Goal: Entertainment & Leisure: Consume media (video, audio)

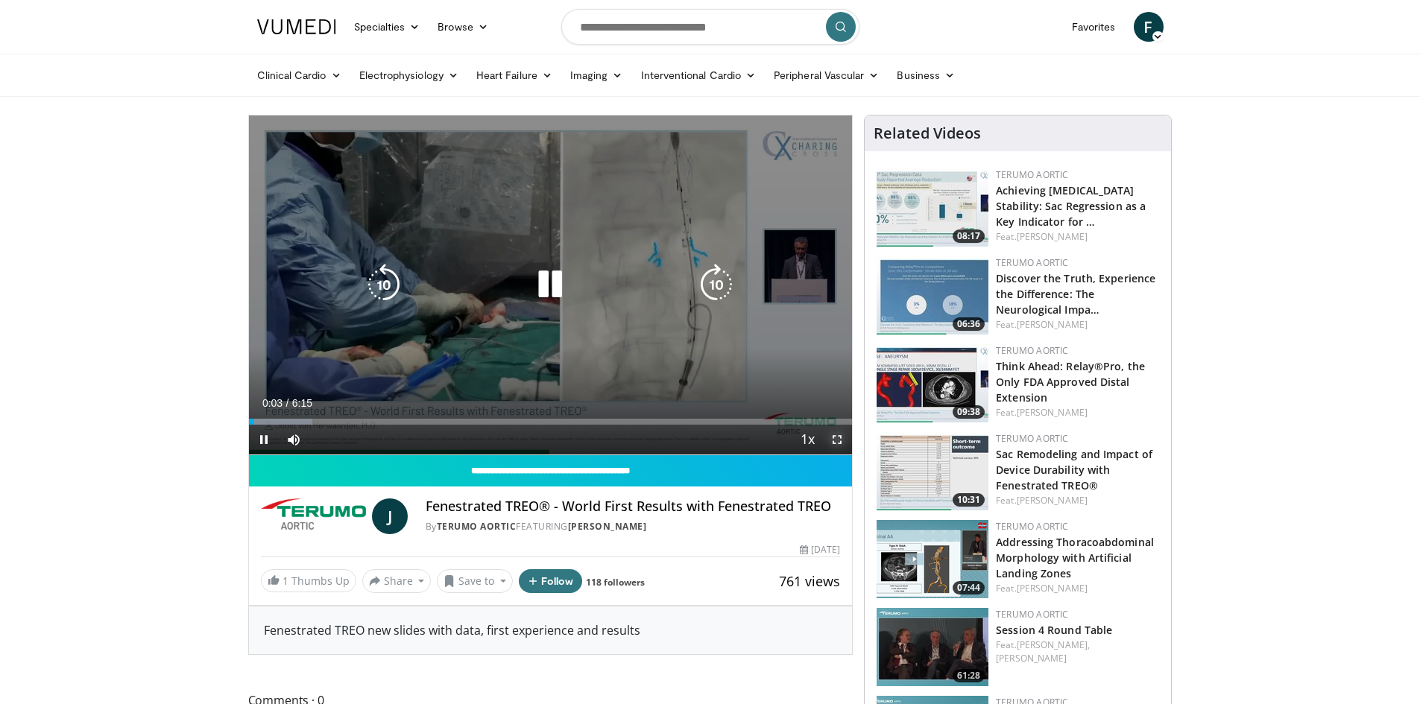
drag, startPoint x: 842, startPoint y: 439, endPoint x: 842, endPoint y: 504, distance: 64.8
click at [842, 439] on span "Video Player" at bounding box center [837, 440] width 30 height 30
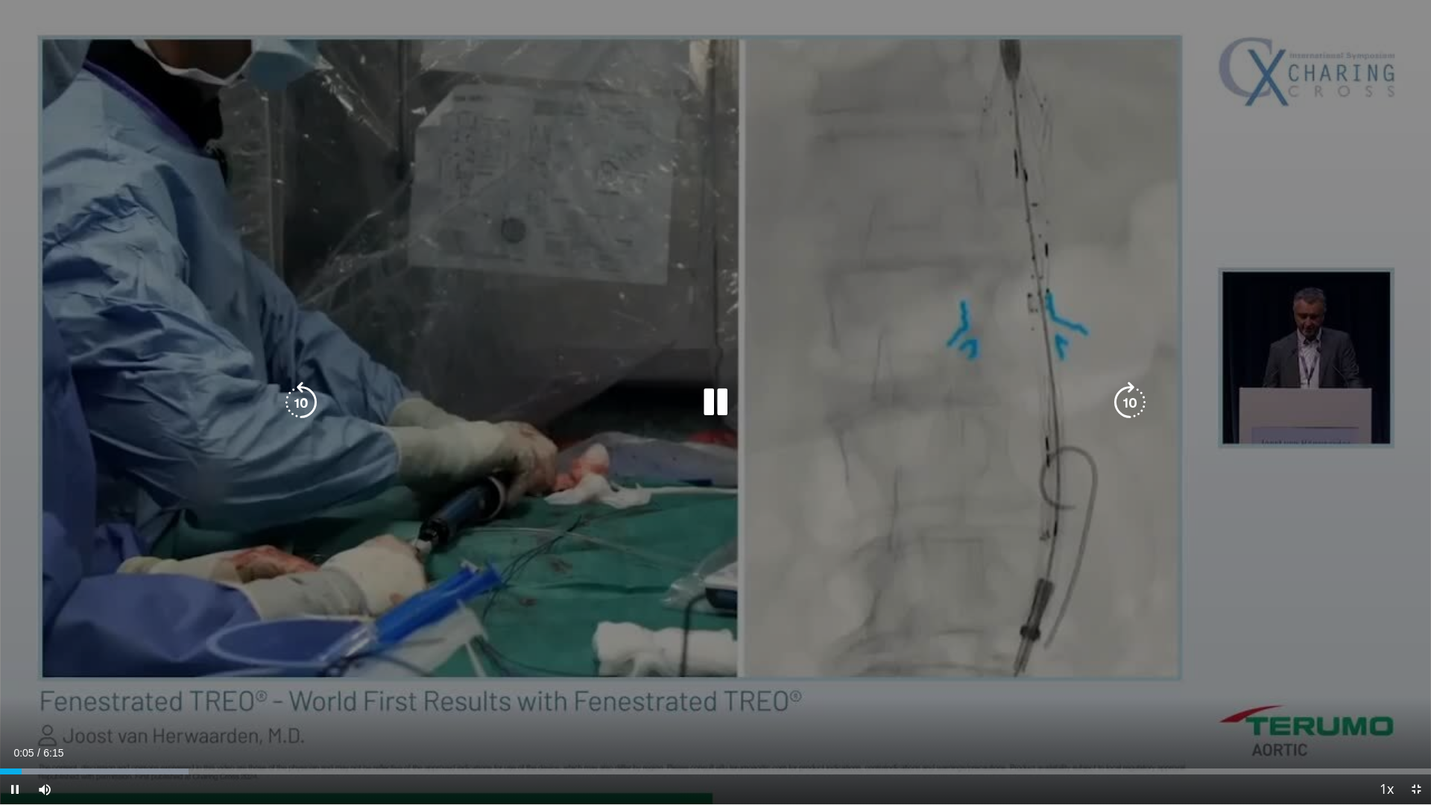
click at [1117, 409] on icon "Video Player" at bounding box center [1130, 403] width 42 height 42
click at [1133, 415] on icon "Video Player" at bounding box center [1130, 403] width 42 height 42
click at [1133, 411] on icon "Video Player" at bounding box center [1130, 403] width 42 height 42
click at [1126, 398] on icon "Video Player" at bounding box center [1130, 403] width 42 height 42
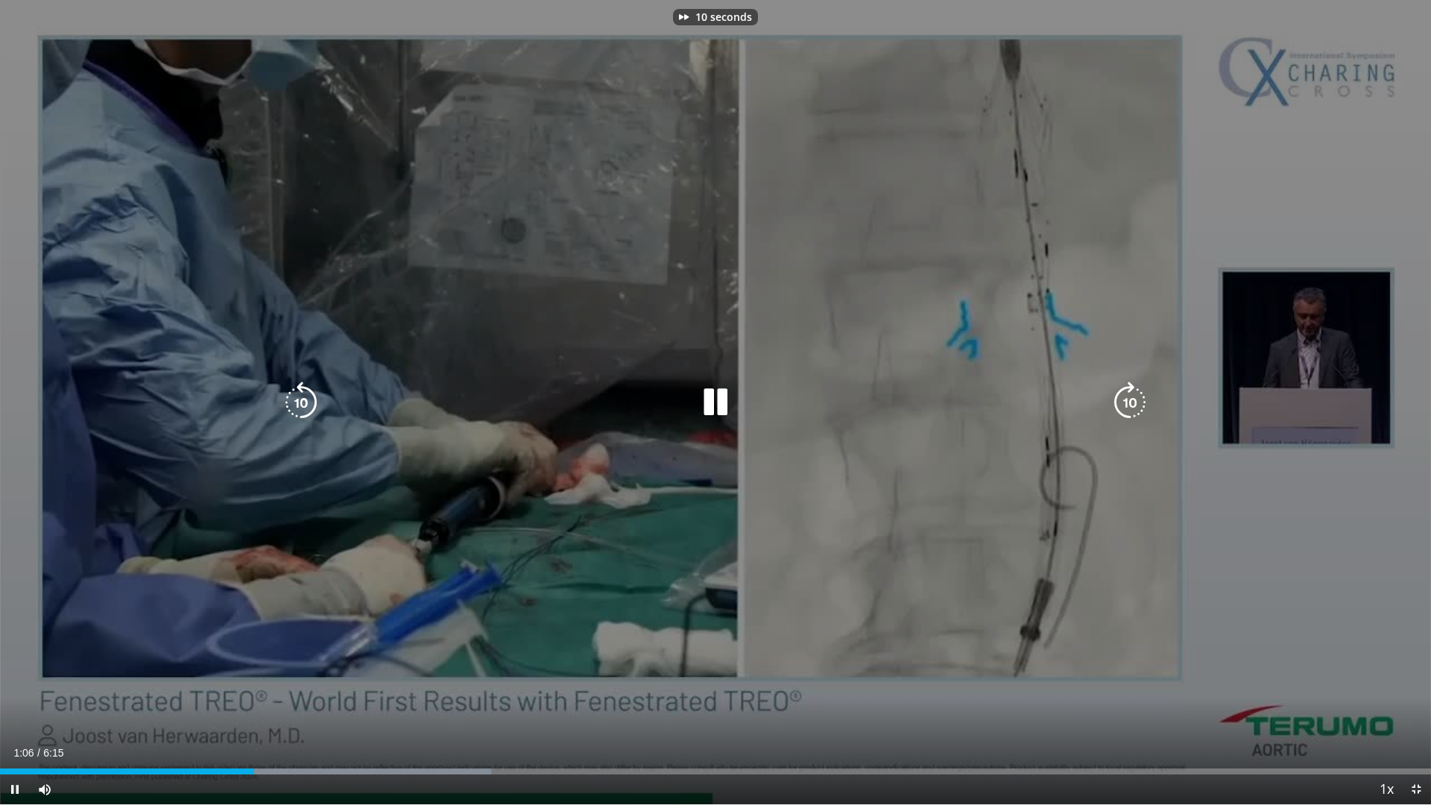
click at [1126, 398] on icon "Video Player" at bounding box center [1130, 403] width 42 height 42
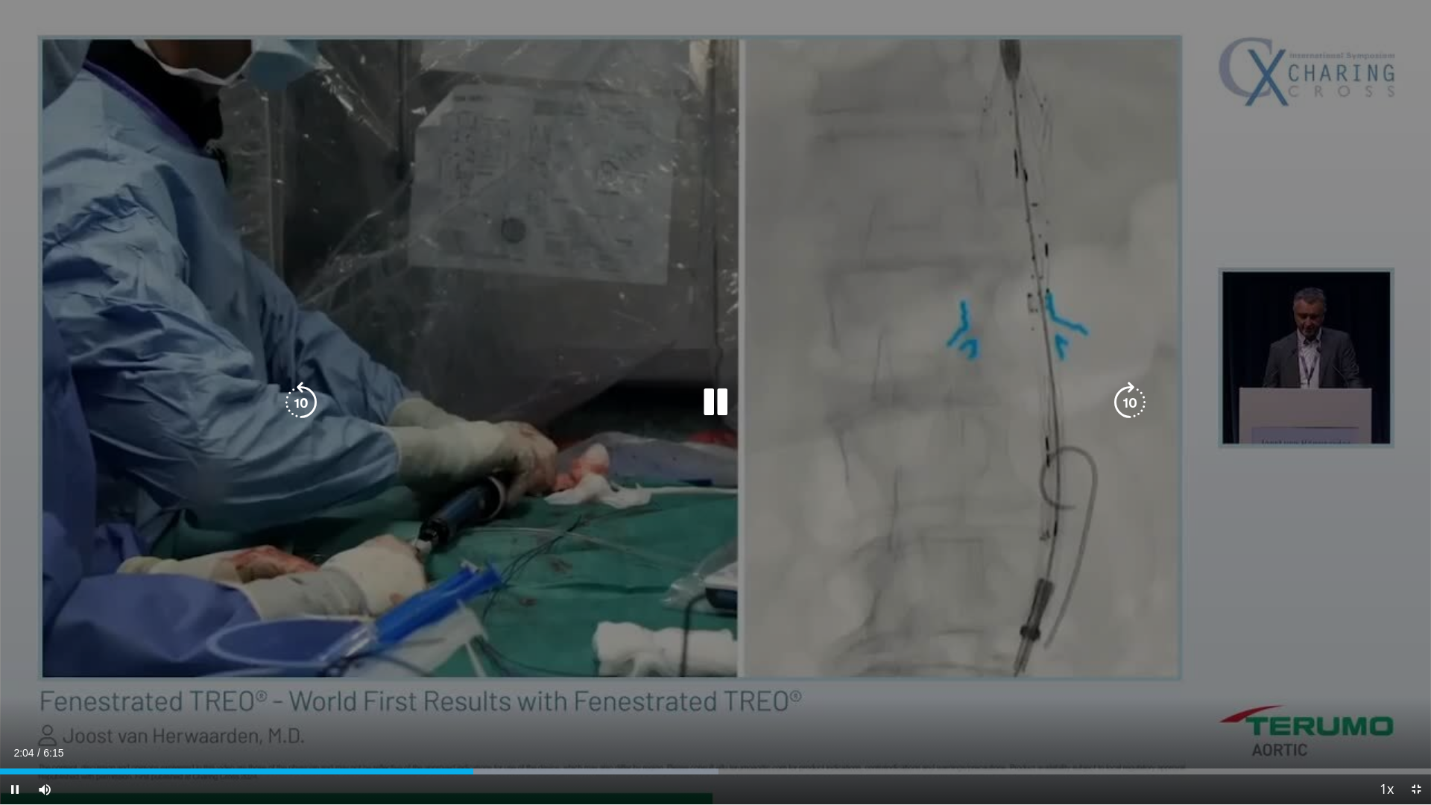
click at [1126, 398] on icon "Video Player" at bounding box center [1130, 403] width 42 height 42
click at [1129, 400] on icon "Video Player" at bounding box center [1130, 403] width 42 height 42
click at [1135, 406] on icon "Video Player" at bounding box center [1130, 403] width 42 height 42
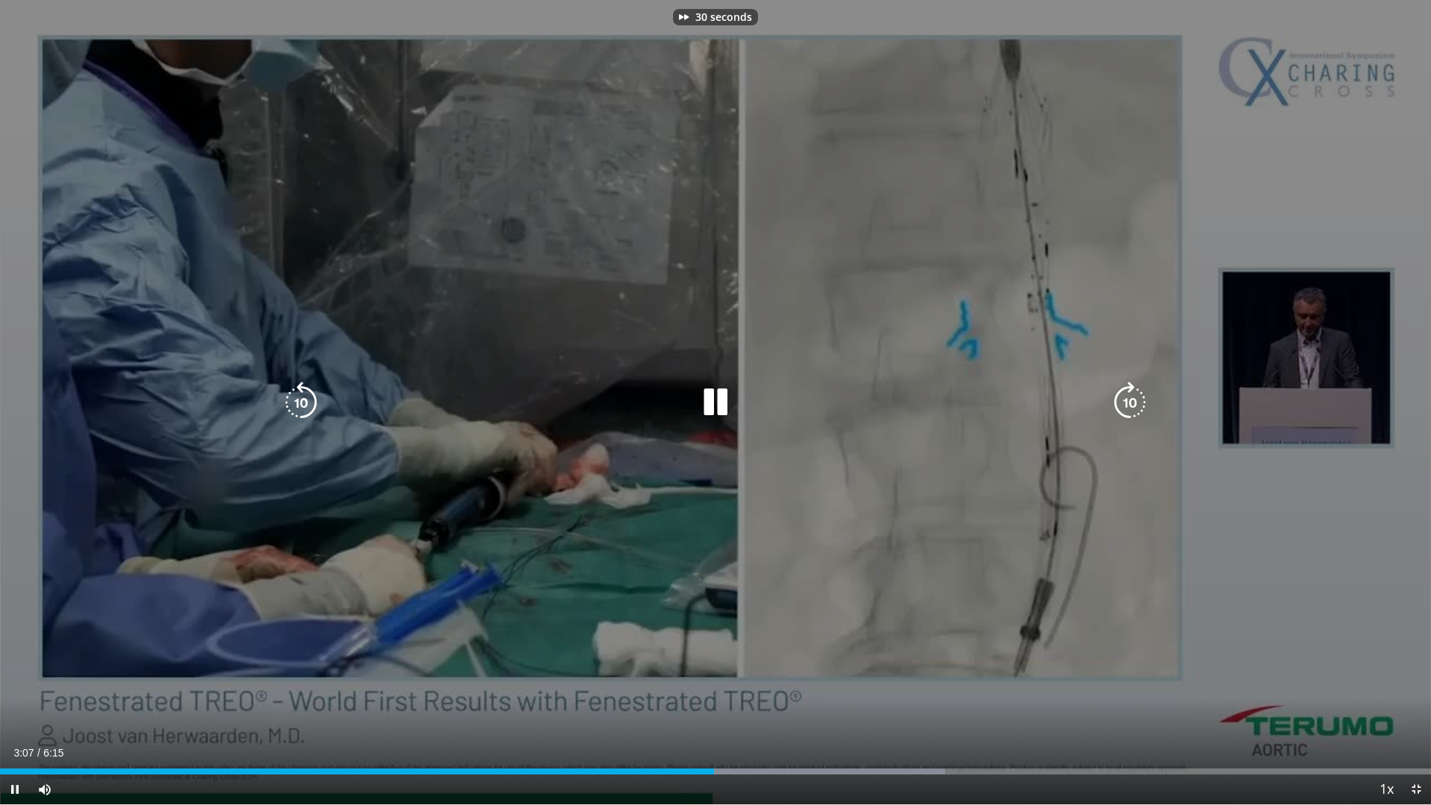
click at [1135, 406] on icon "Video Player" at bounding box center [1130, 403] width 42 height 42
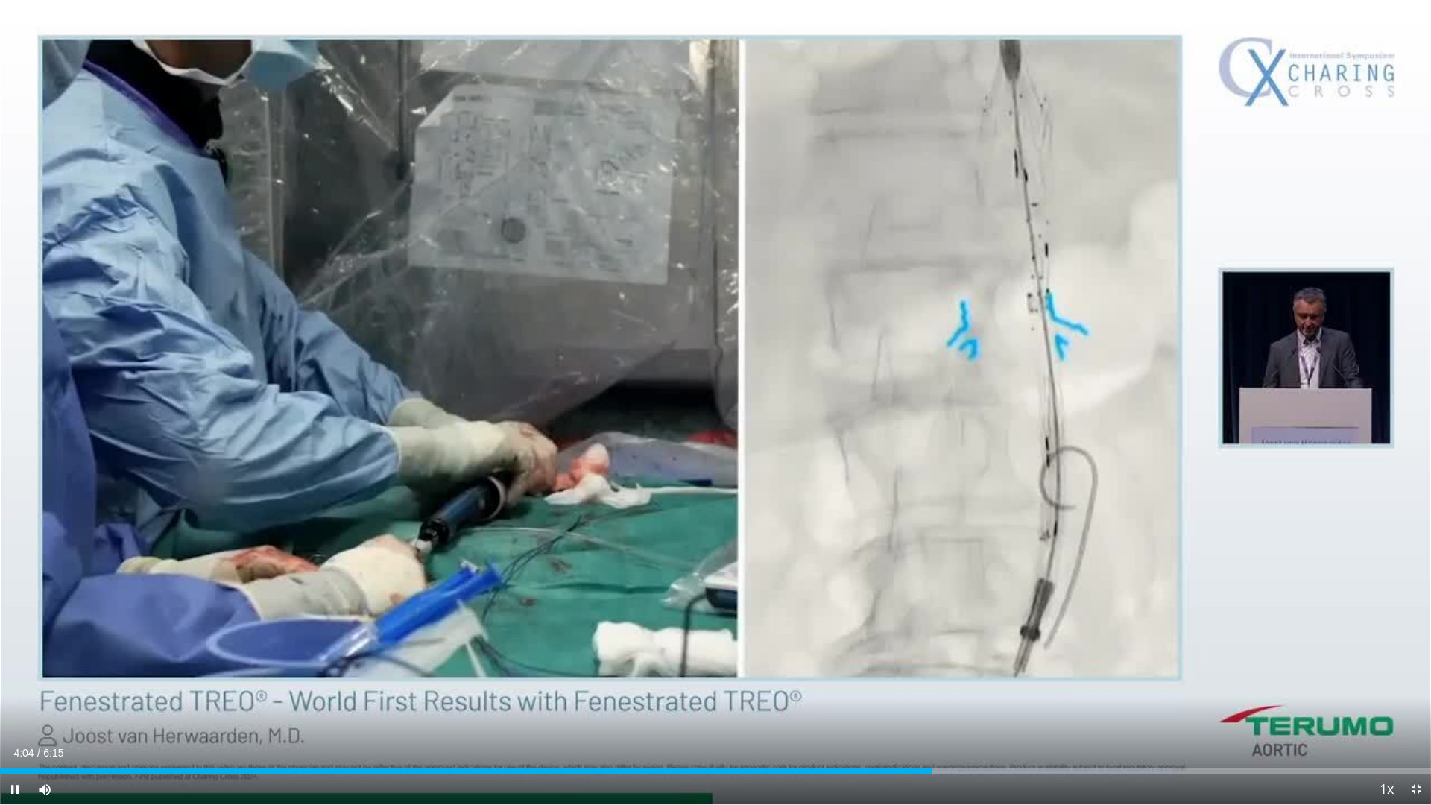
click at [1135, 406] on div "80 seconds Tap to unmute" at bounding box center [715, 402] width 1431 height 804
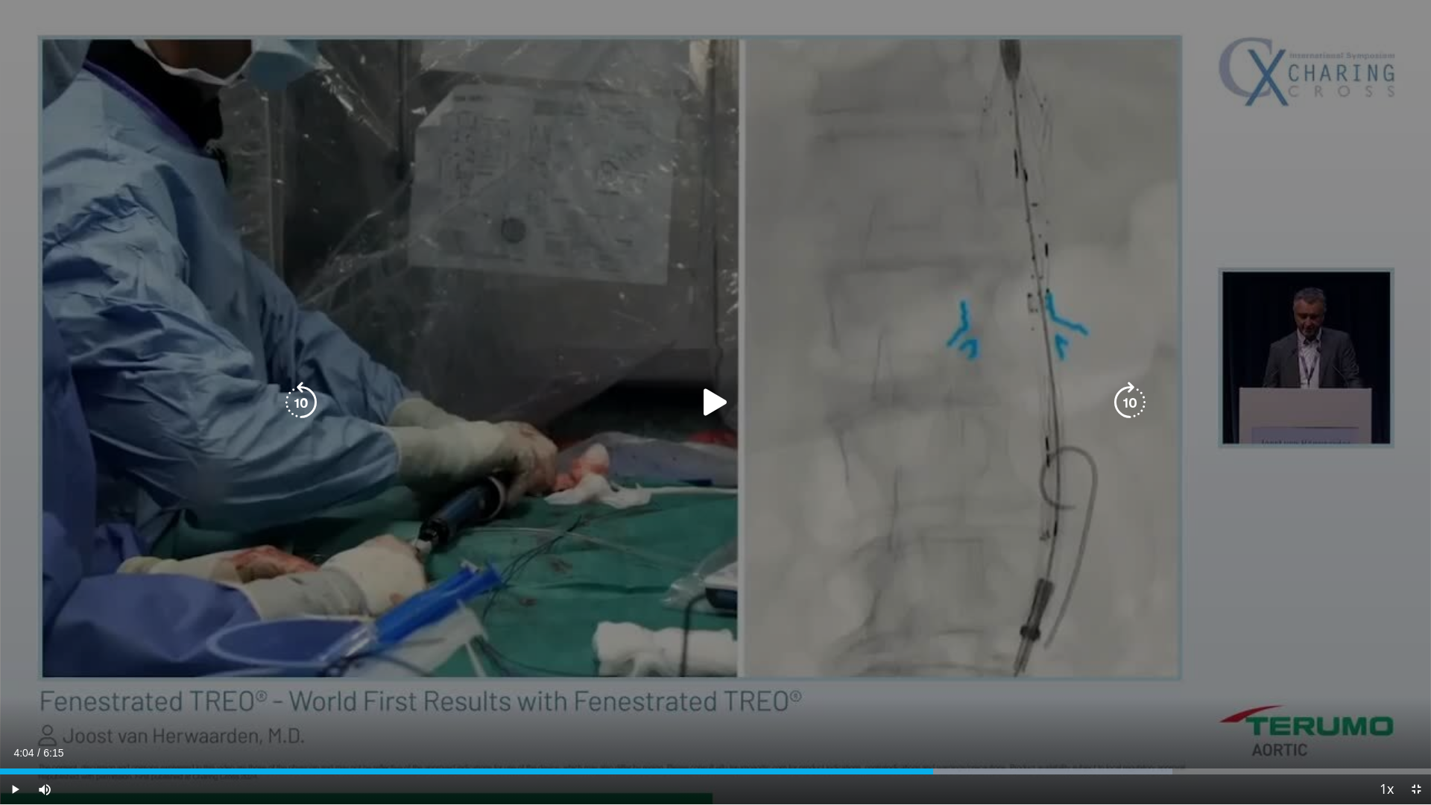
click at [1124, 405] on icon "Video Player" at bounding box center [1130, 403] width 42 height 42
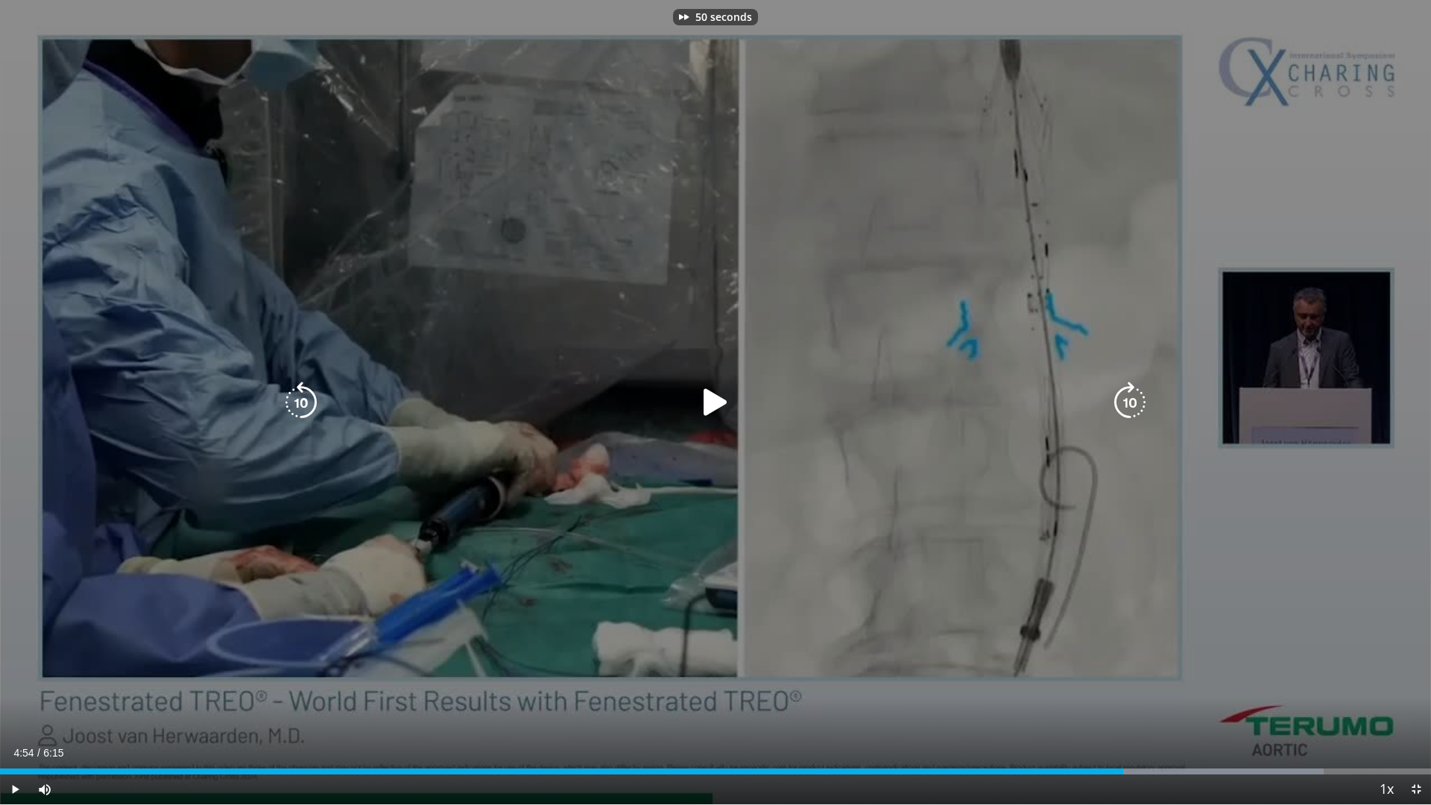
click at [1124, 405] on icon "Video Player" at bounding box center [1130, 403] width 42 height 42
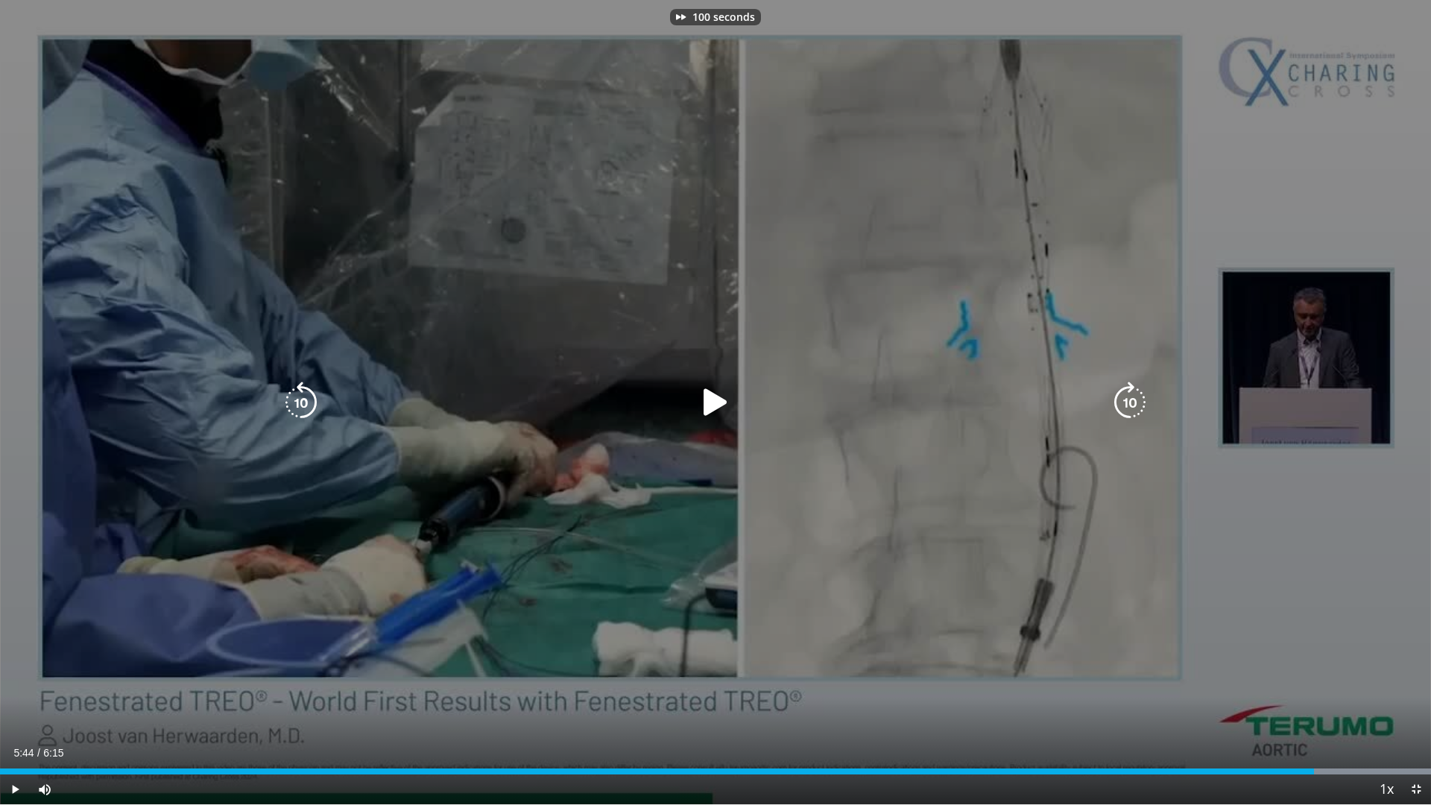
click at [1124, 405] on icon "Video Player" at bounding box center [1130, 403] width 42 height 42
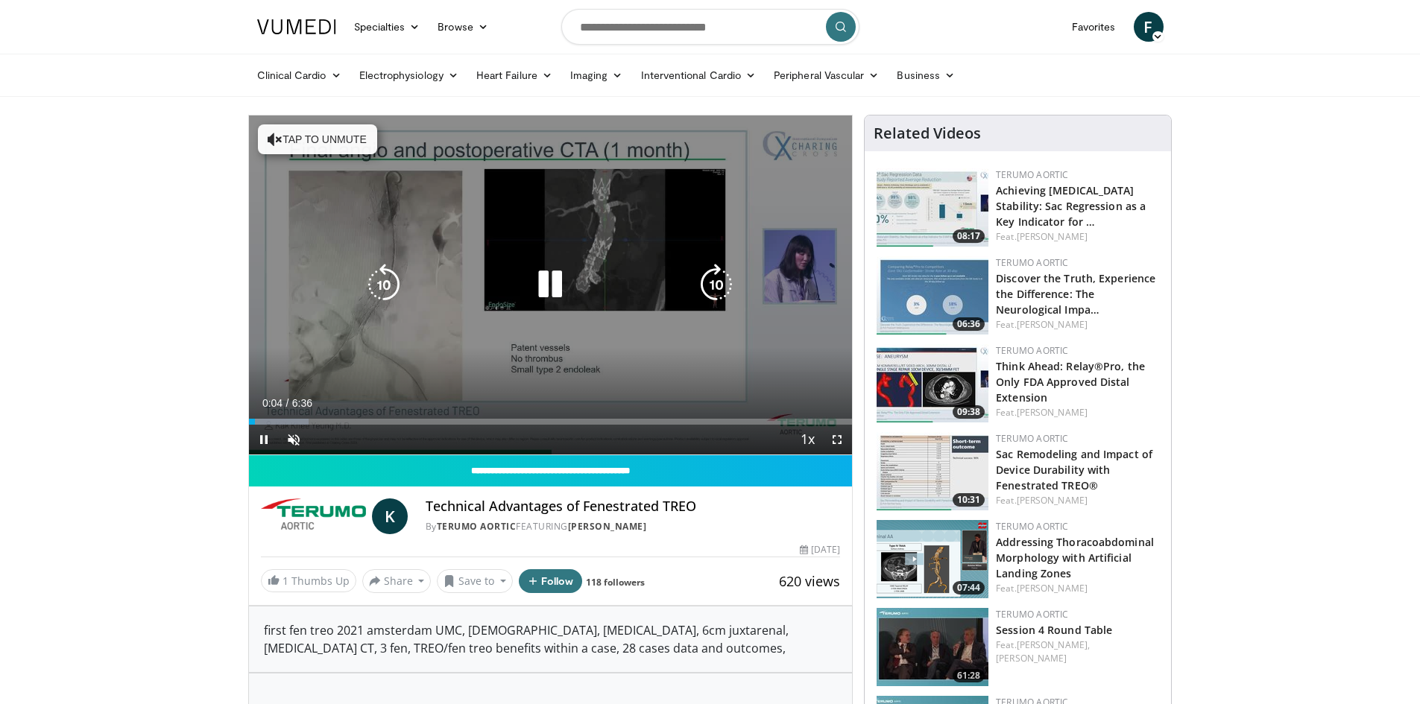
click at [266, 423] on video-js "**********" at bounding box center [551, 285] width 604 height 340
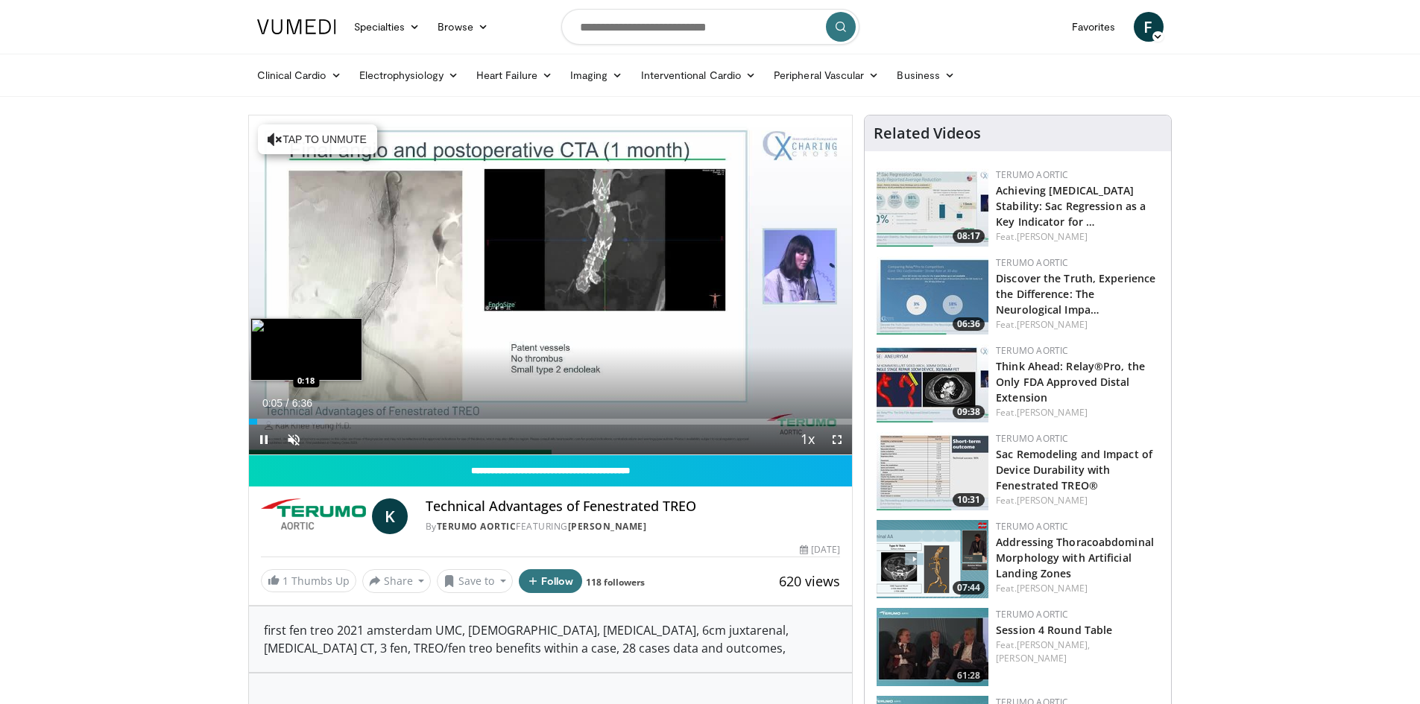
click at [276, 420] on div "Progress Bar" at bounding box center [286, 422] width 75 height 6
click at [290, 422] on div "Progress Bar" at bounding box center [302, 422] width 106 height 6
click at [303, 423] on div "Loaded : 19.99% 0:27 0:35" at bounding box center [551, 422] width 604 height 6
click at [317, 423] on div "Progress Bar" at bounding box center [321, 422] width 127 height 6
click at [326, 420] on div "Loaded : 27.49% 0:47 0:50" at bounding box center [551, 422] width 604 height 6
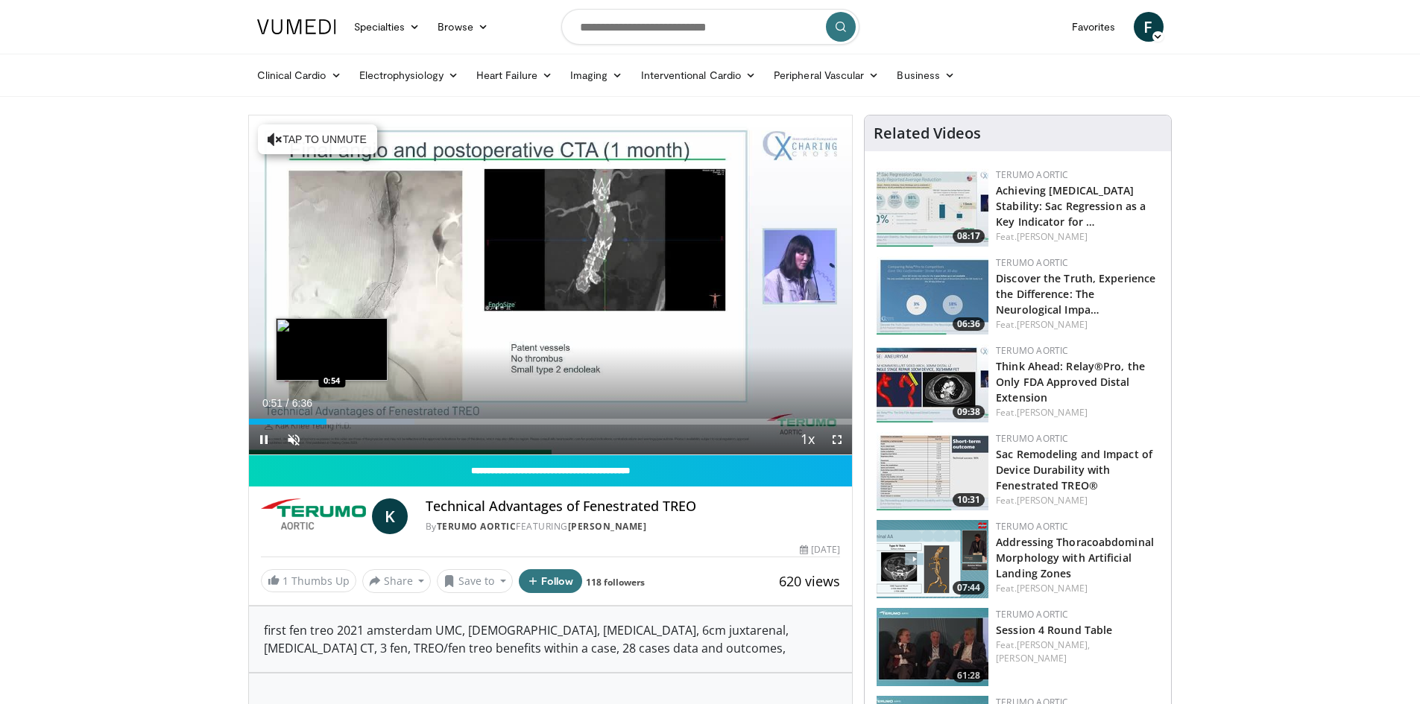
click at [332, 420] on div "Loaded : 27.49% 0:51 0:54" at bounding box center [551, 422] width 604 height 6
click at [343, 422] on div "Progress Bar" at bounding box center [356, 422] width 148 height 6
click at [353, 421] on div "Progress Bar" at bounding box center [372, 422] width 145 height 6
click at [364, 421] on div "Progress Bar" at bounding box center [372, 422] width 145 height 6
click at [376, 421] on div "Progress Bar" at bounding box center [388, 422] width 141 height 6
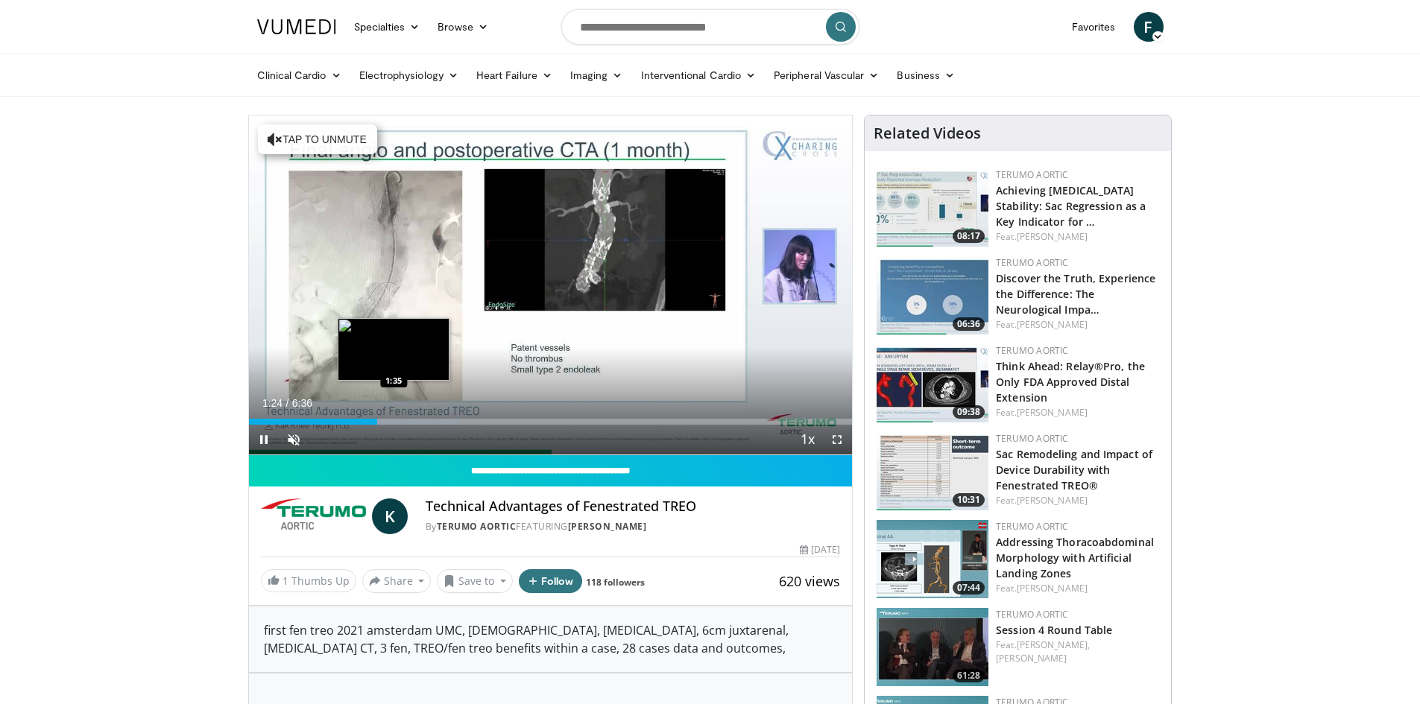
click at [394, 422] on video-js "**********" at bounding box center [551, 285] width 604 height 340
click at [404, 420] on div "Progress Bar" at bounding box center [404, 422] width 141 height 6
click at [425, 421] on div "Progress Bar" at bounding box center [417, 422] width 113 height 6
click at [440, 421] on div "Progress Bar" at bounding box center [449, 422] width 141 height 6
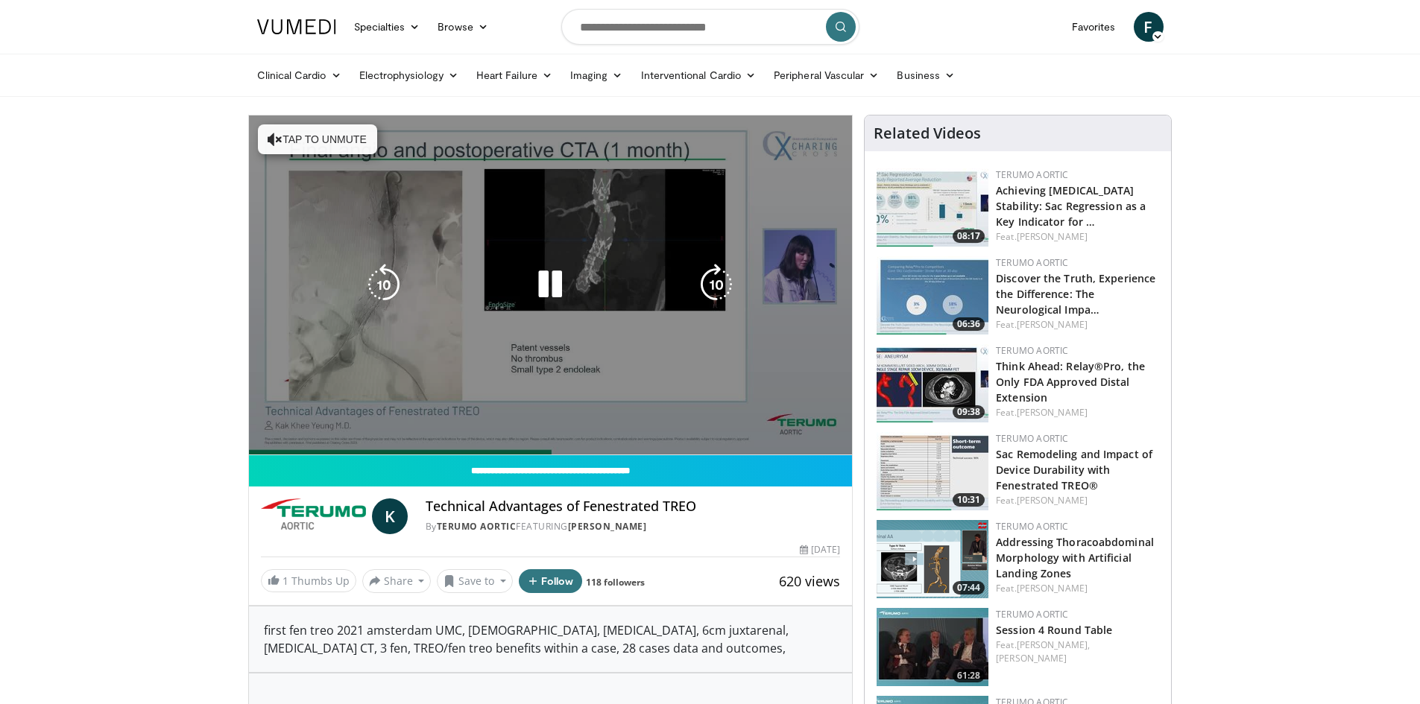
click at [452, 421] on div "10 seconds Tap to unmute" at bounding box center [551, 284] width 604 height 339
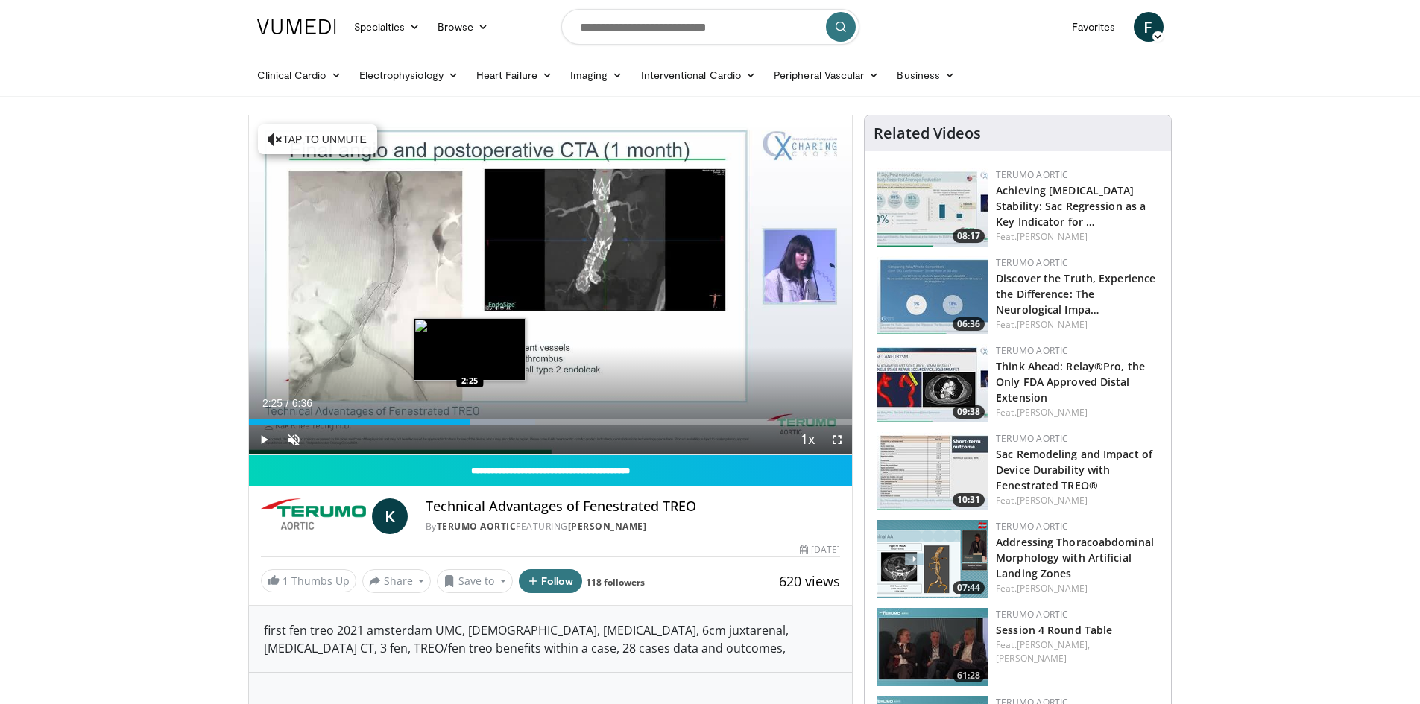
click at [469, 423] on div "Loaded : 47.49% 2:25 2:25" at bounding box center [551, 422] width 604 height 6
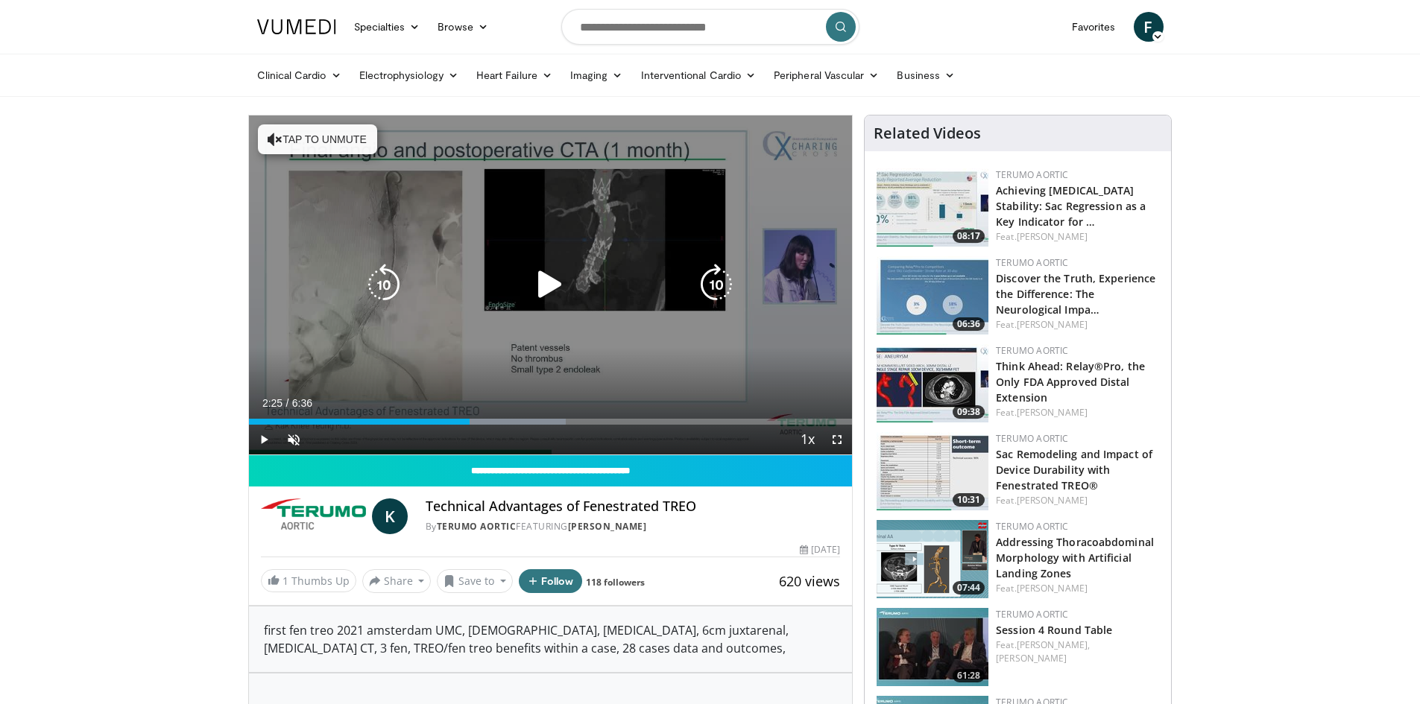
click at [726, 285] on icon "Video Player" at bounding box center [716, 285] width 42 height 42
click at [715, 285] on icon "Video Player" at bounding box center [716, 285] width 42 height 42
click at [724, 282] on icon "Video Player" at bounding box center [716, 285] width 42 height 42
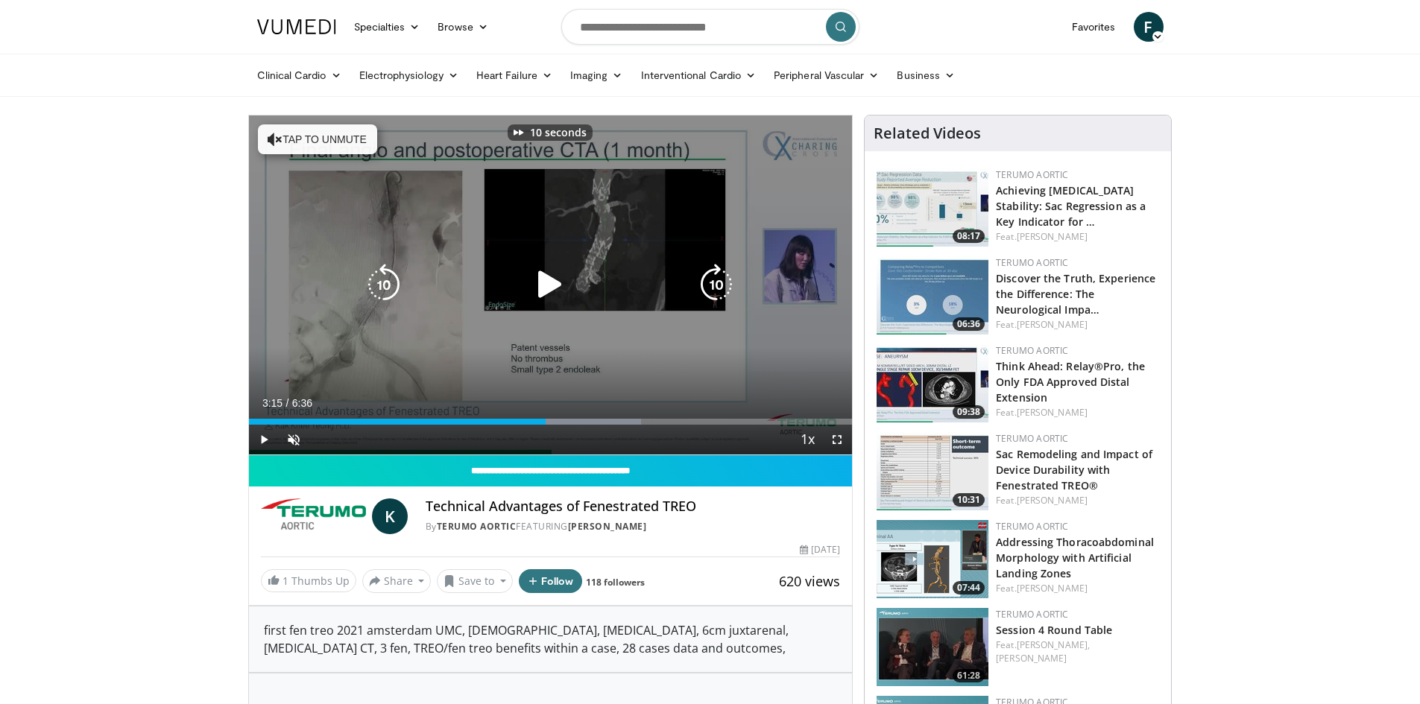
click at [724, 282] on icon "Video Player" at bounding box center [716, 285] width 42 height 42
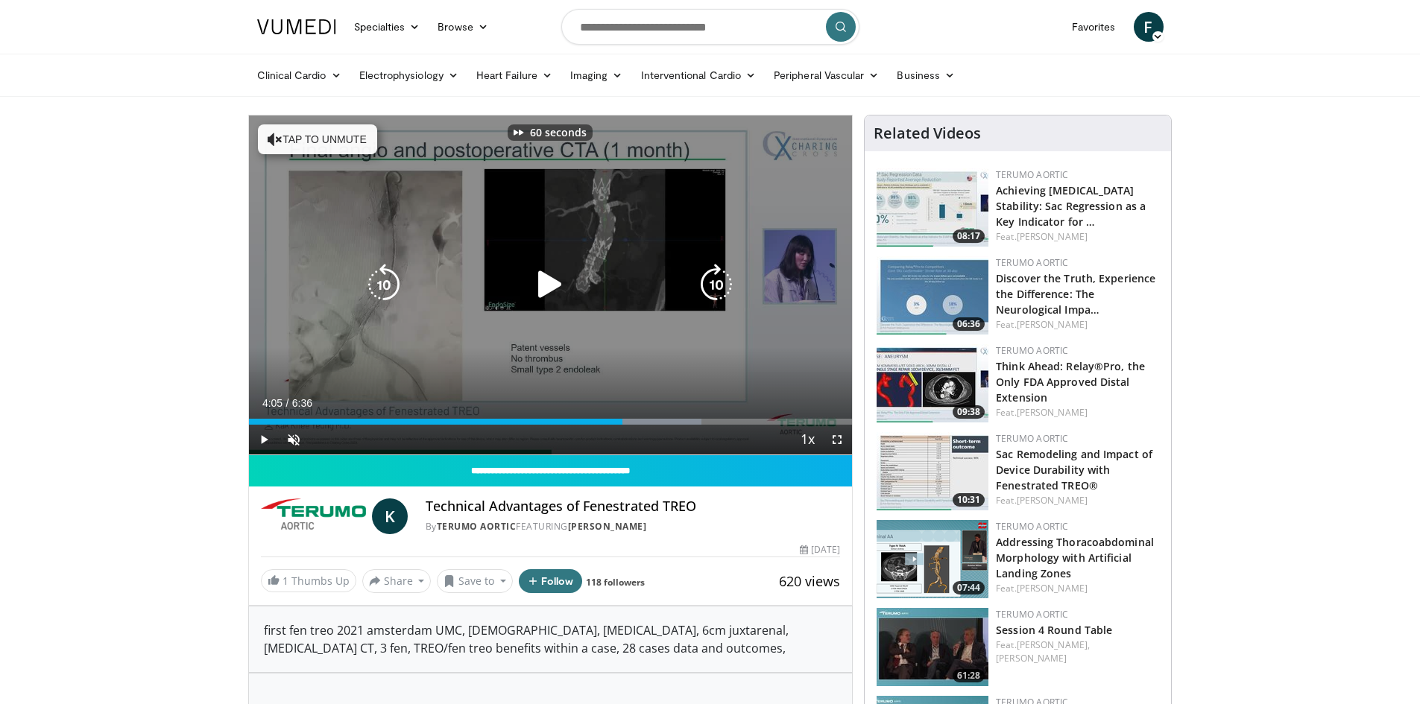
click at [724, 282] on icon "Video Player" at bounding box center [716, 285] width 42 height 42
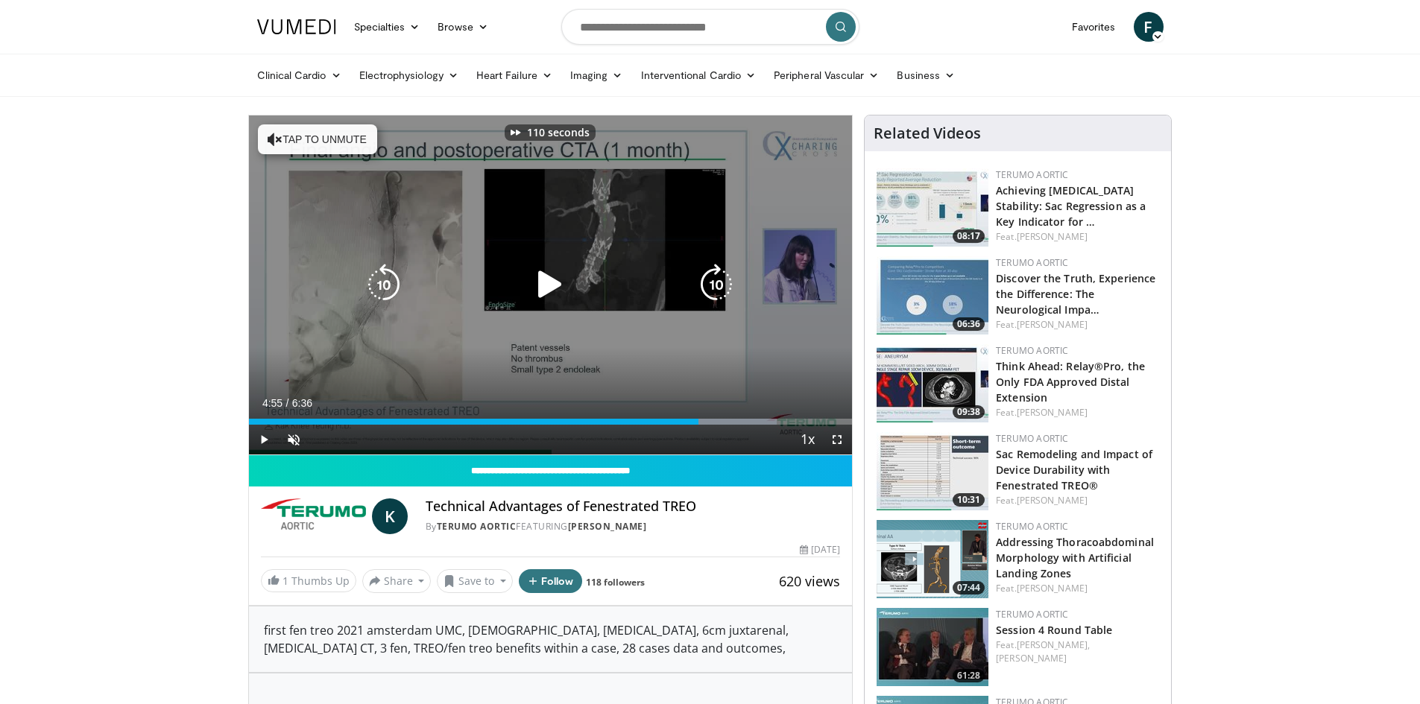
click at [724, 282] on icon "Video Player" at bounding box center [716, 285] width 42 height 42
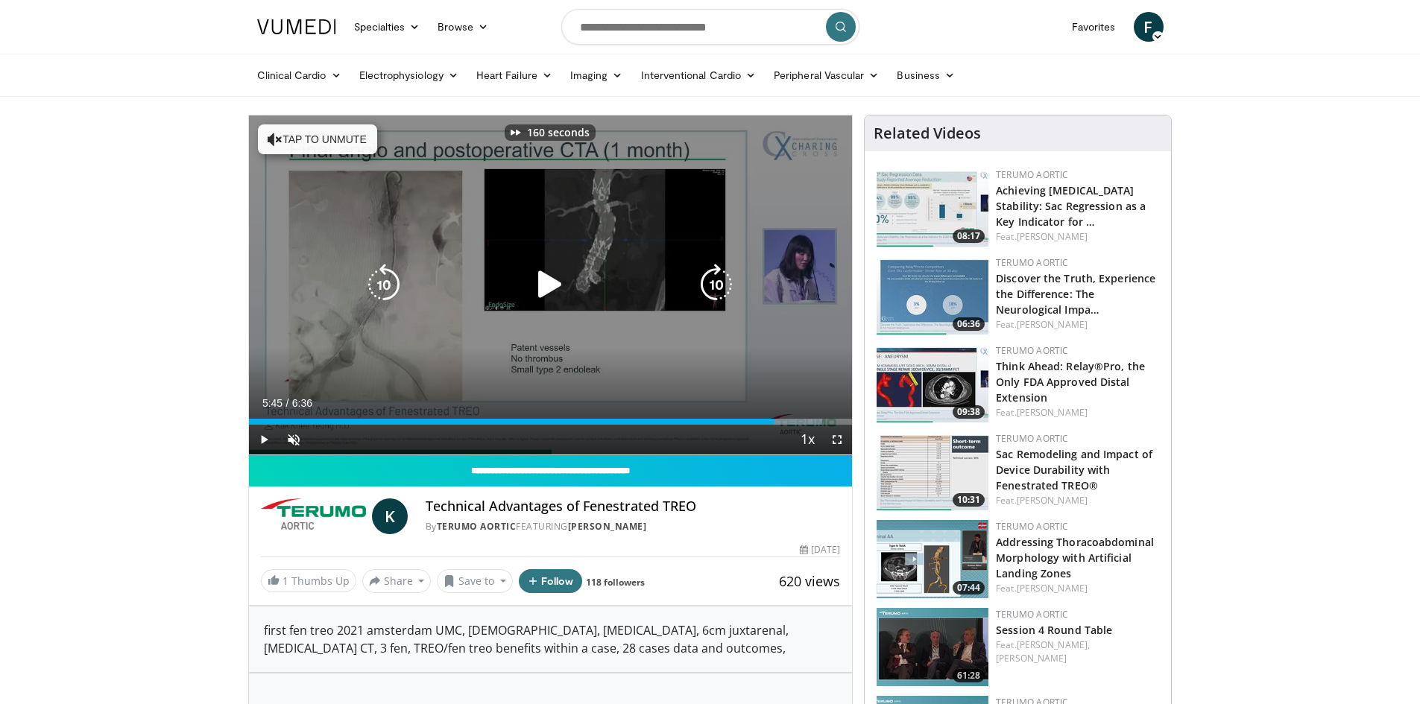
click at [724, 282] on icon "Video Player" at bounding box center [716, 285] width 42 height 42
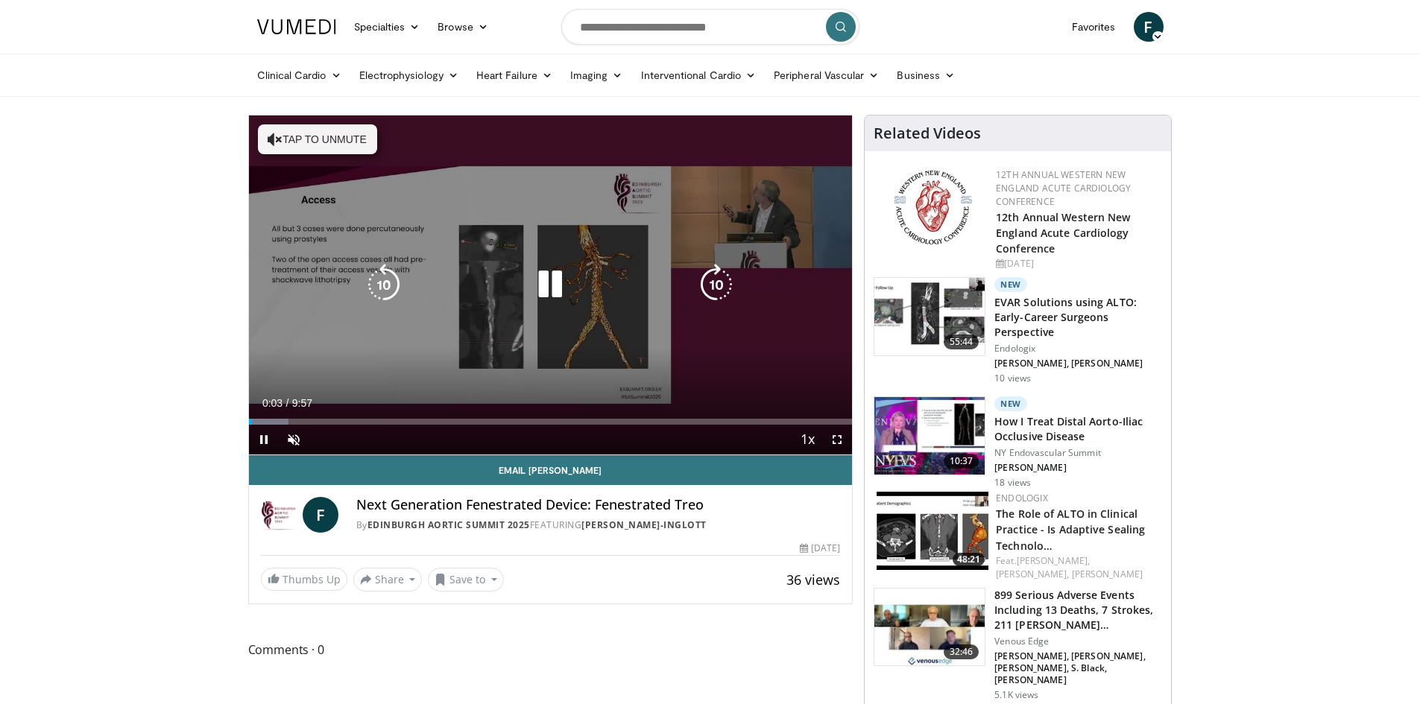
click at [720, 277] on icon "Video Player" at bounding box center [716, 285] width 42 height 42
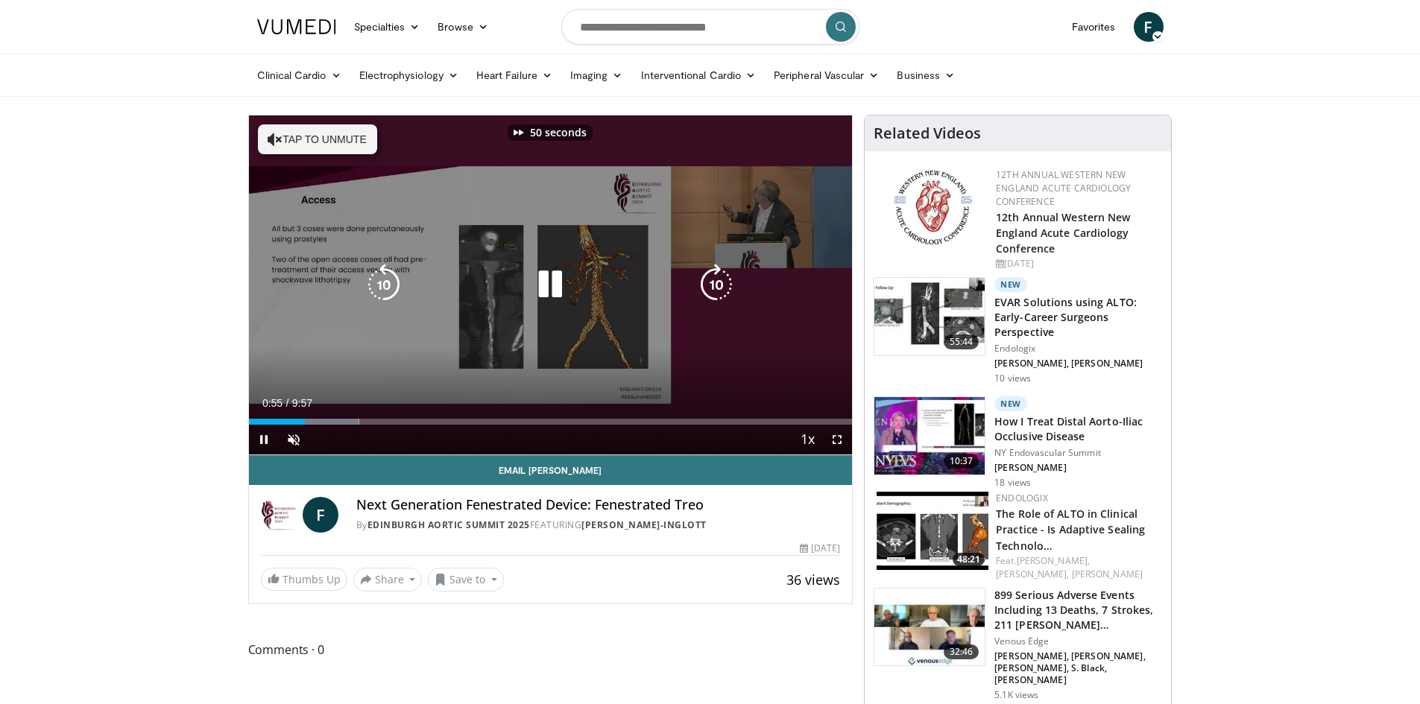
click at [720, 277] on icon "Video Player" at bounding box center [716, 285] width 42 height 42
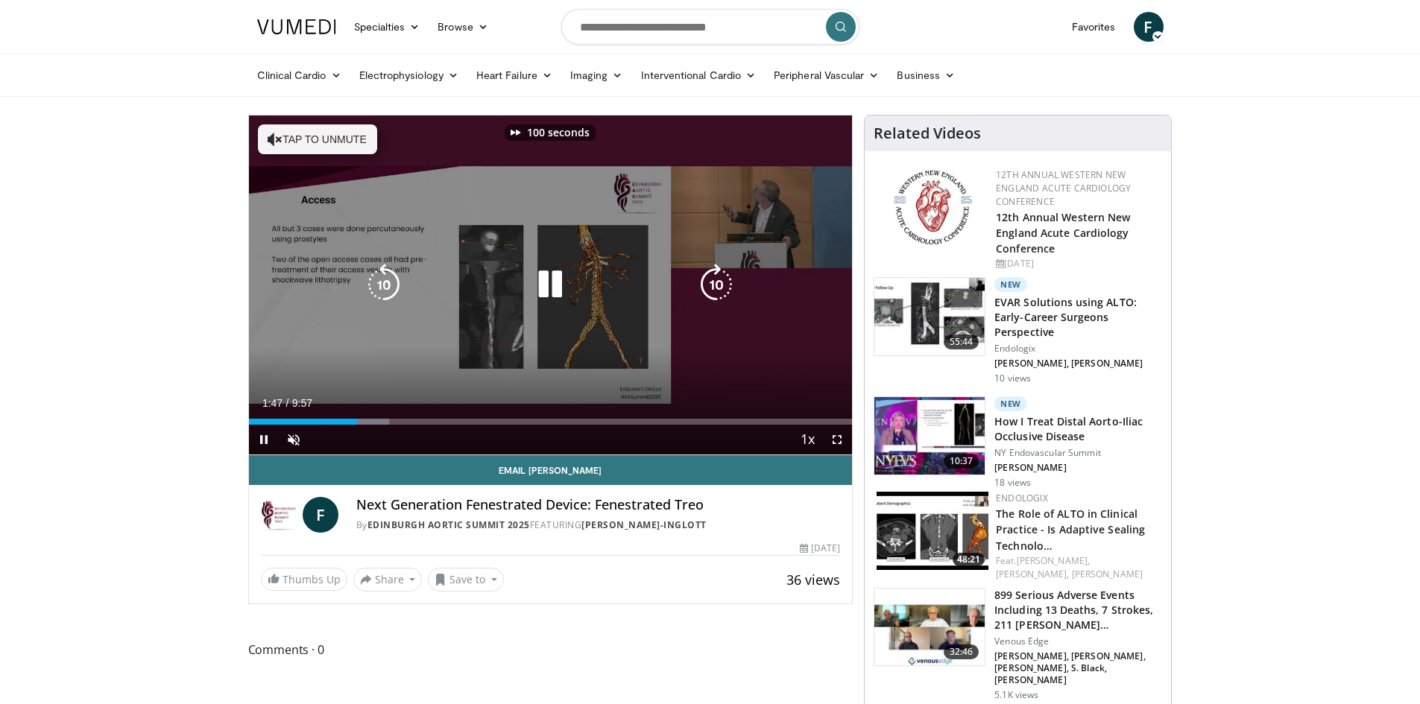
click at [720, 277] on icon "Video Player" at bounding box center [716, 285] width 42 height 42
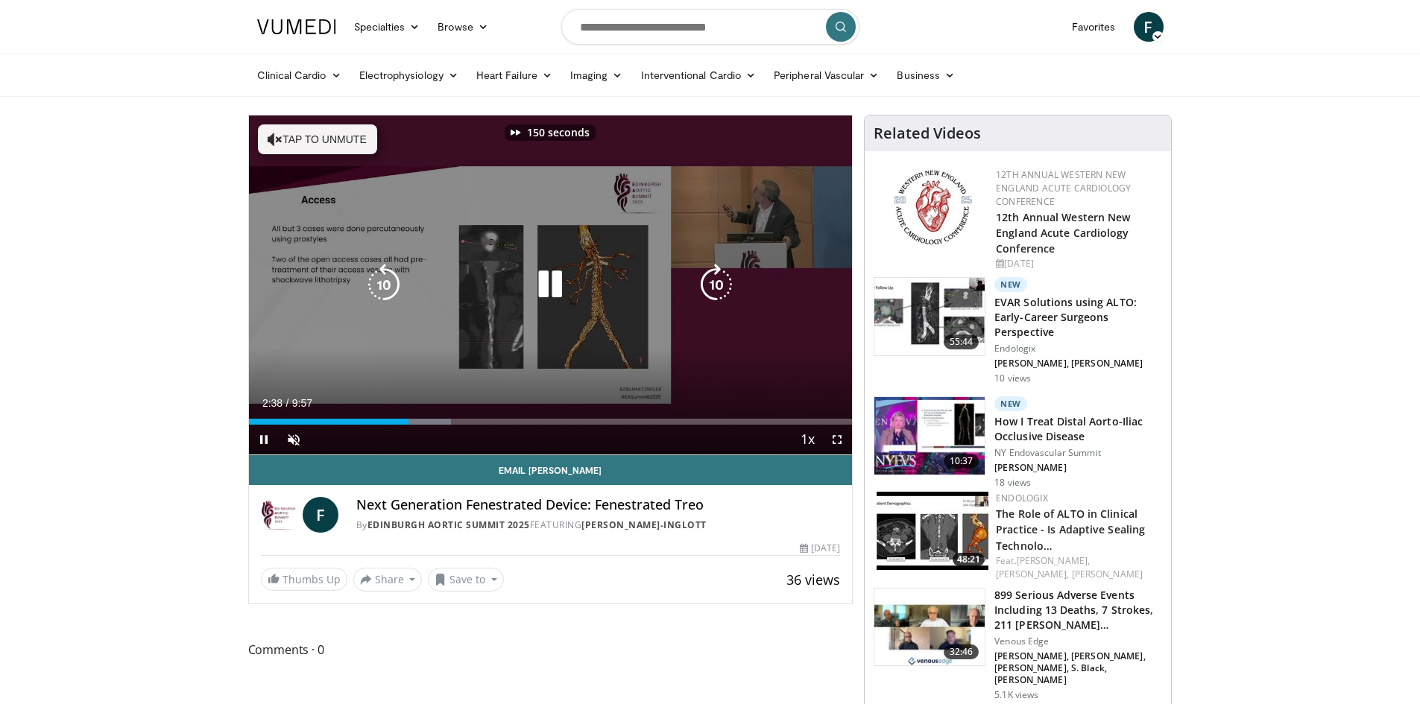
click at [720, 277] on icon "Video Player" at bounding box center [716, 285] width 42 height 42
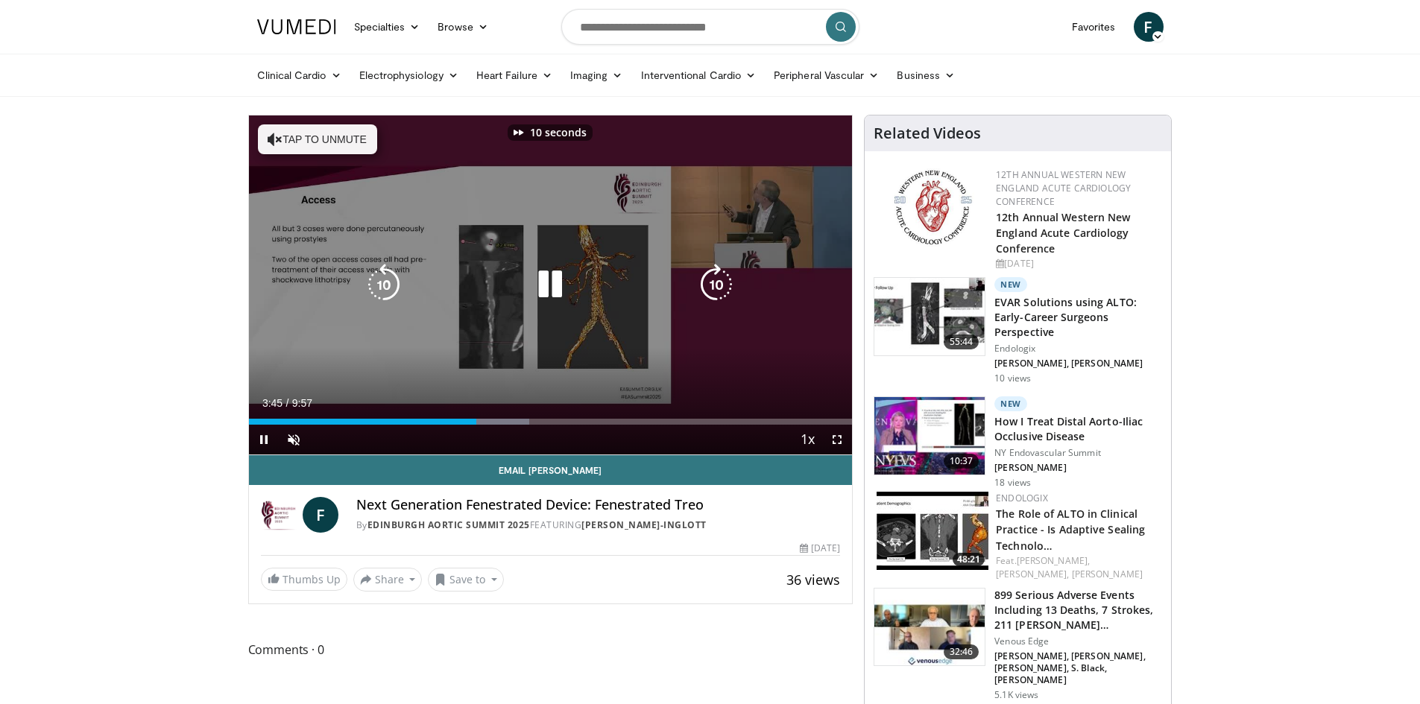
click at [721, 285] on icon "Video Player" at bounding box center [716, 285] width 42 height 42
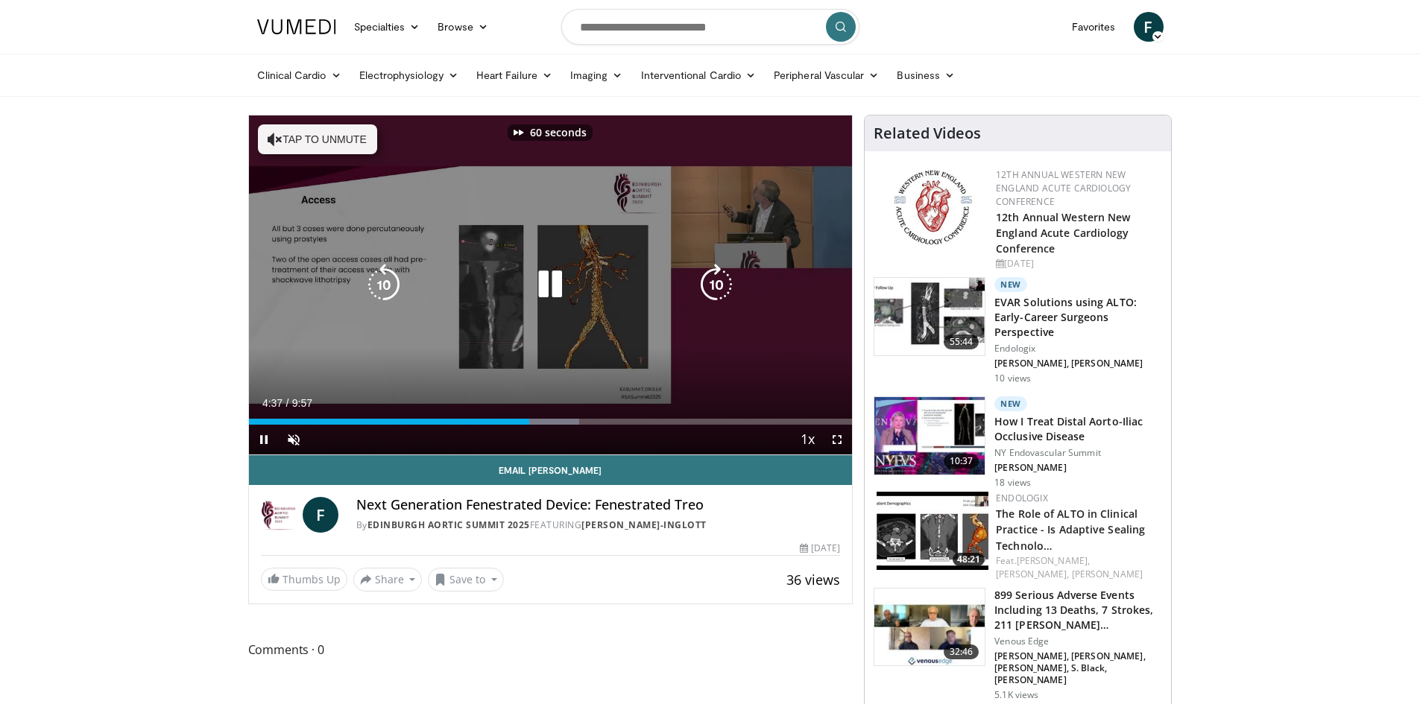
click at [721, 285] on icon "Video Player" at bounding box center [716, 285] width 42 height 42
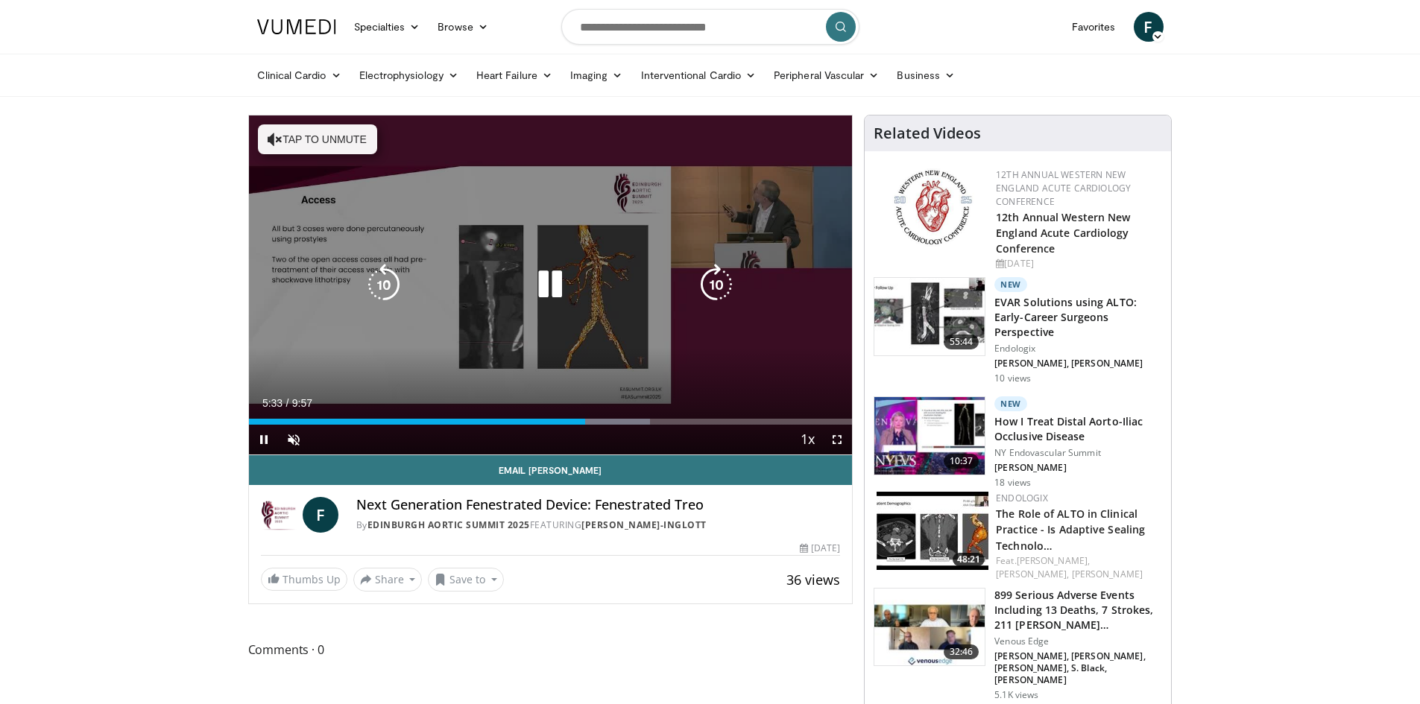
click at [721, 285] on div "110 seconds Tap to unmute" at bounding box center [551, 284] width 604 height 339
click at [712, 278] on icon "Video Player" at bounding box center [716, 285] width 42 height 42
click at [361, 272] on div "30 seconds Tap to unmute" at bounding box center [551, 284] width 604 height 339
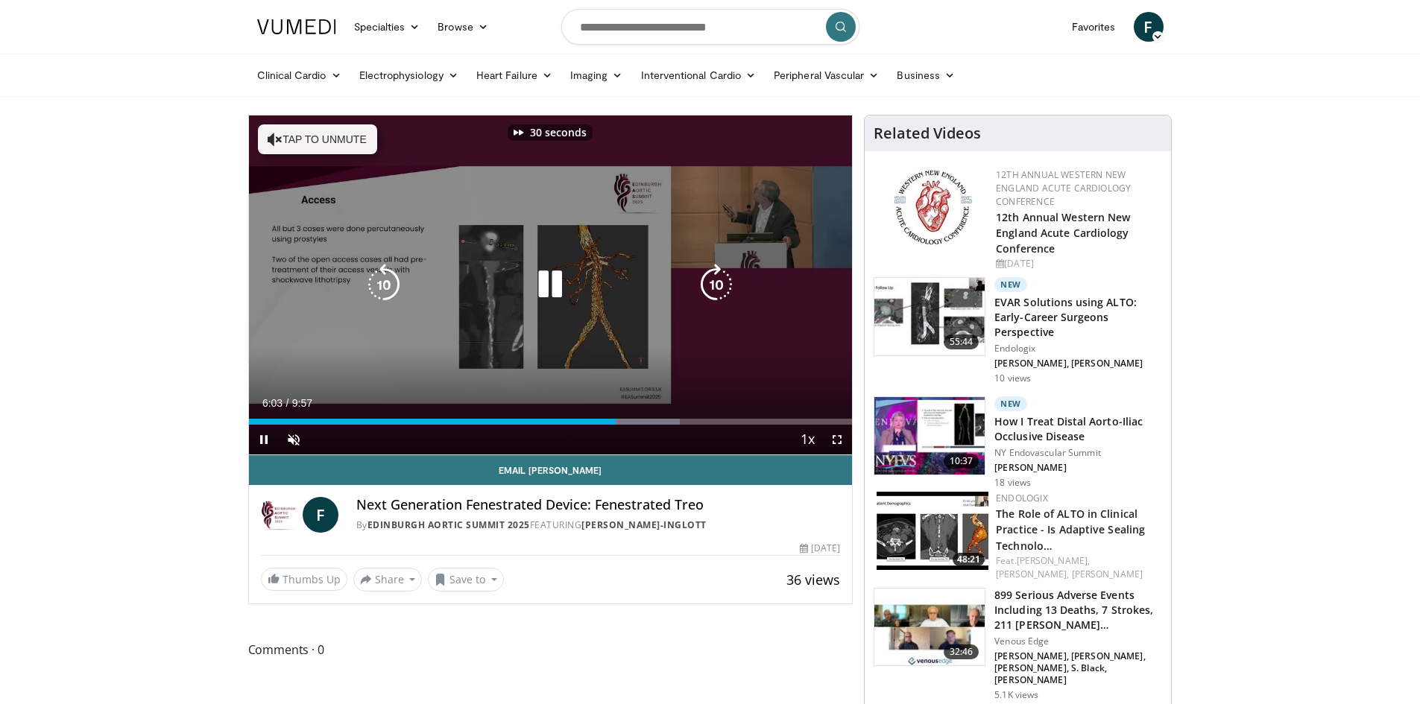
click at [384, 284] on icon "Video Player" at bounding box center [384, 285] width 42 height 42
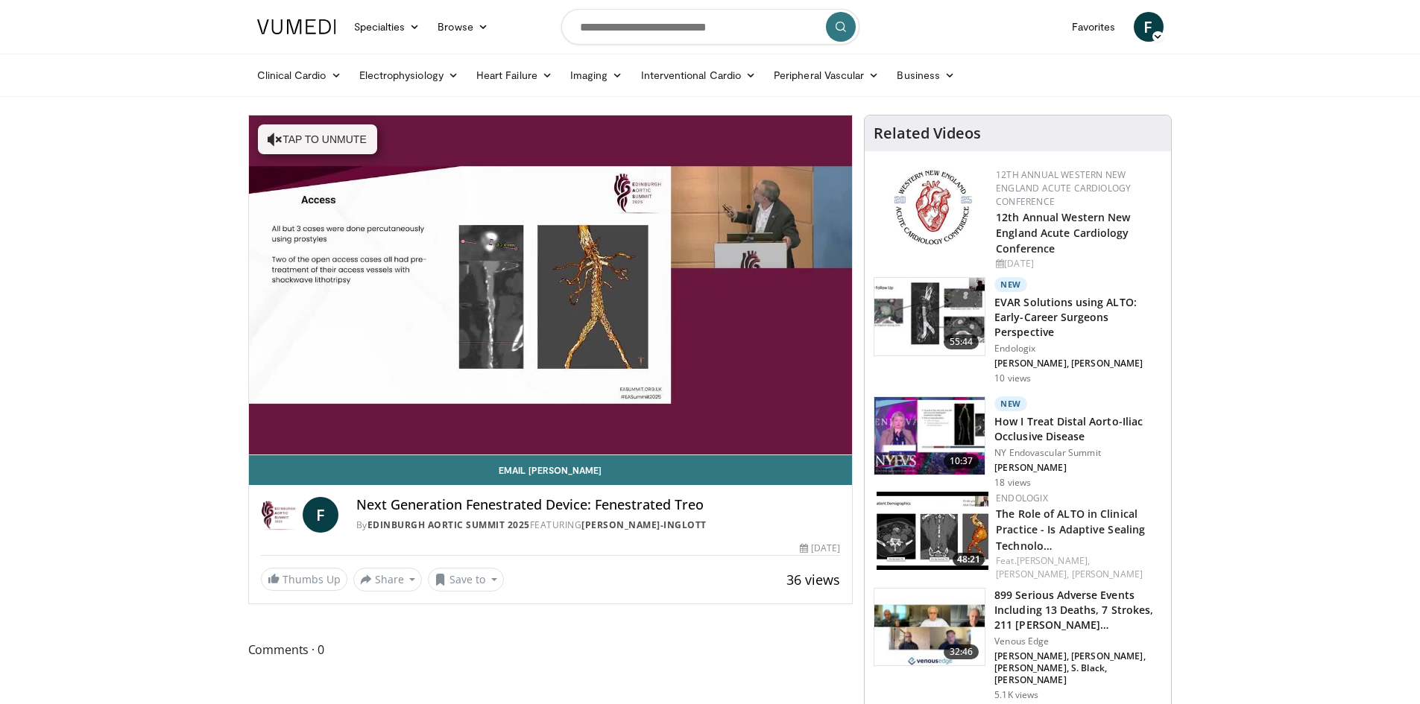
click at [712, 282] on div "10 seconds Tap to unmute" at bounding box center [551, 284] width 604 height 339
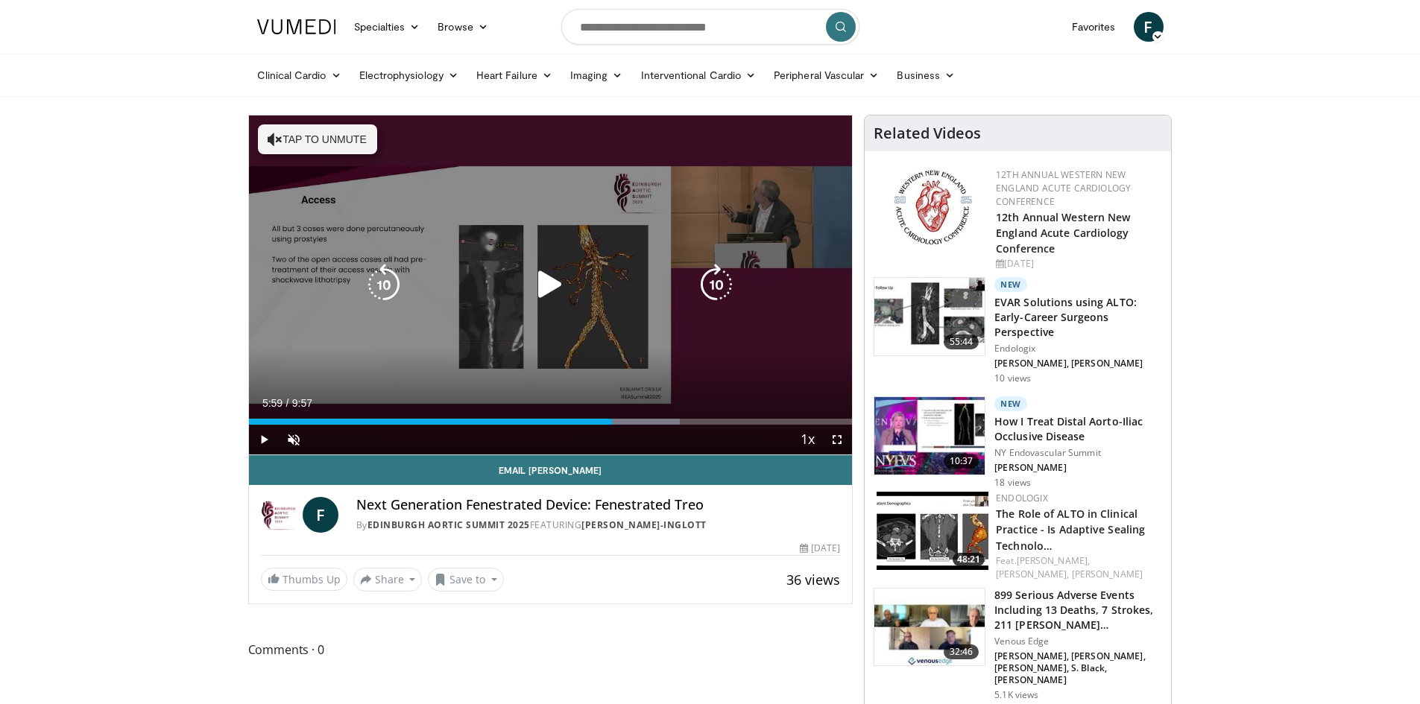
click at [726, 282] on icon "Video Player" at bounding box center [716, 285] width 42 height 42
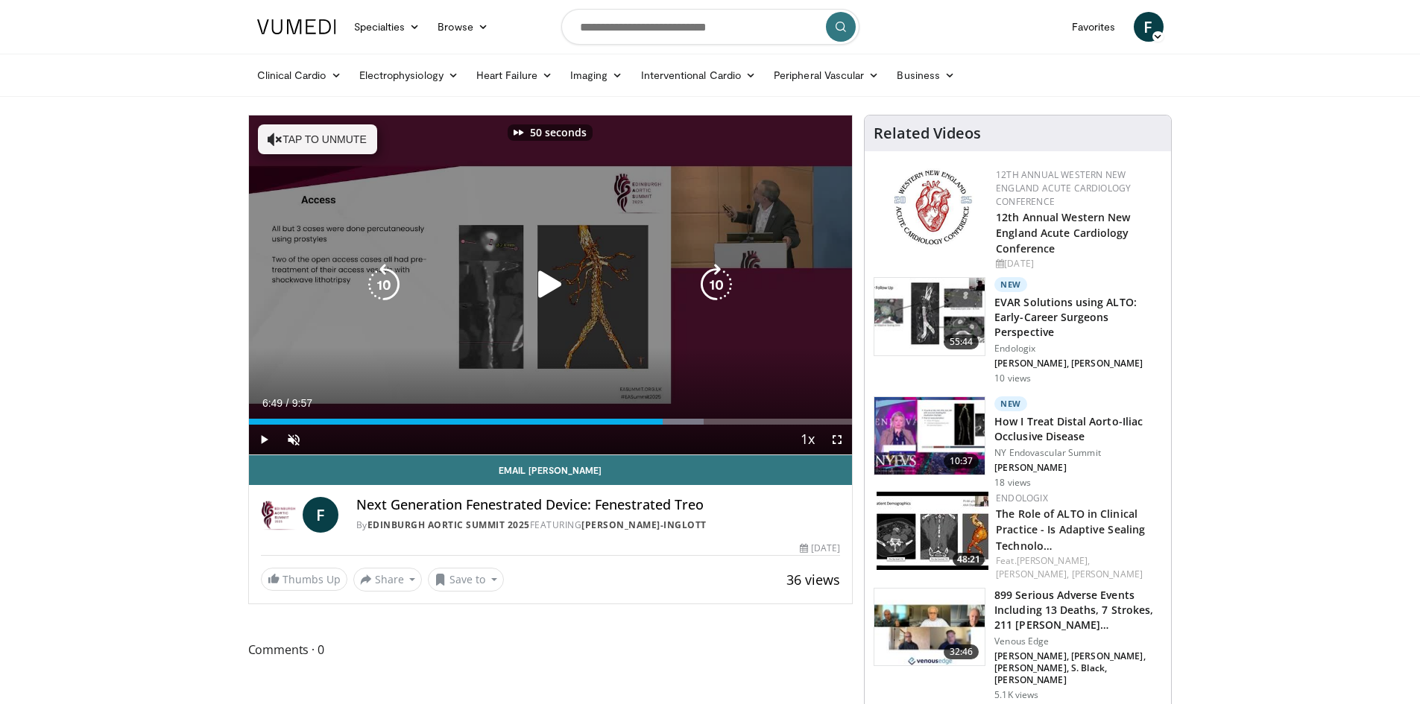
click at [726, 282] on icon "Video Player" at bounding box center [716, 285] width 42 height 42
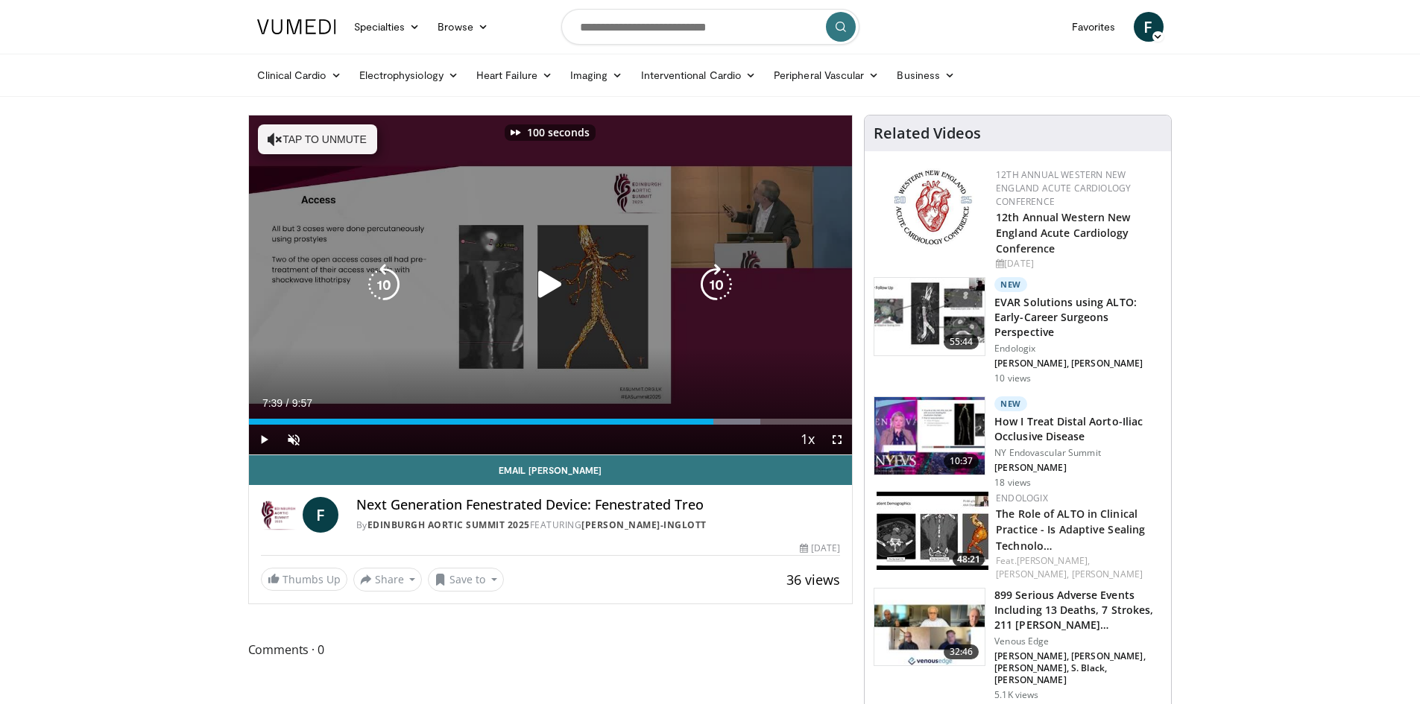
click at [726, 282] on icon "Video Player" at bounding box center [716, 285] width 42 height 42
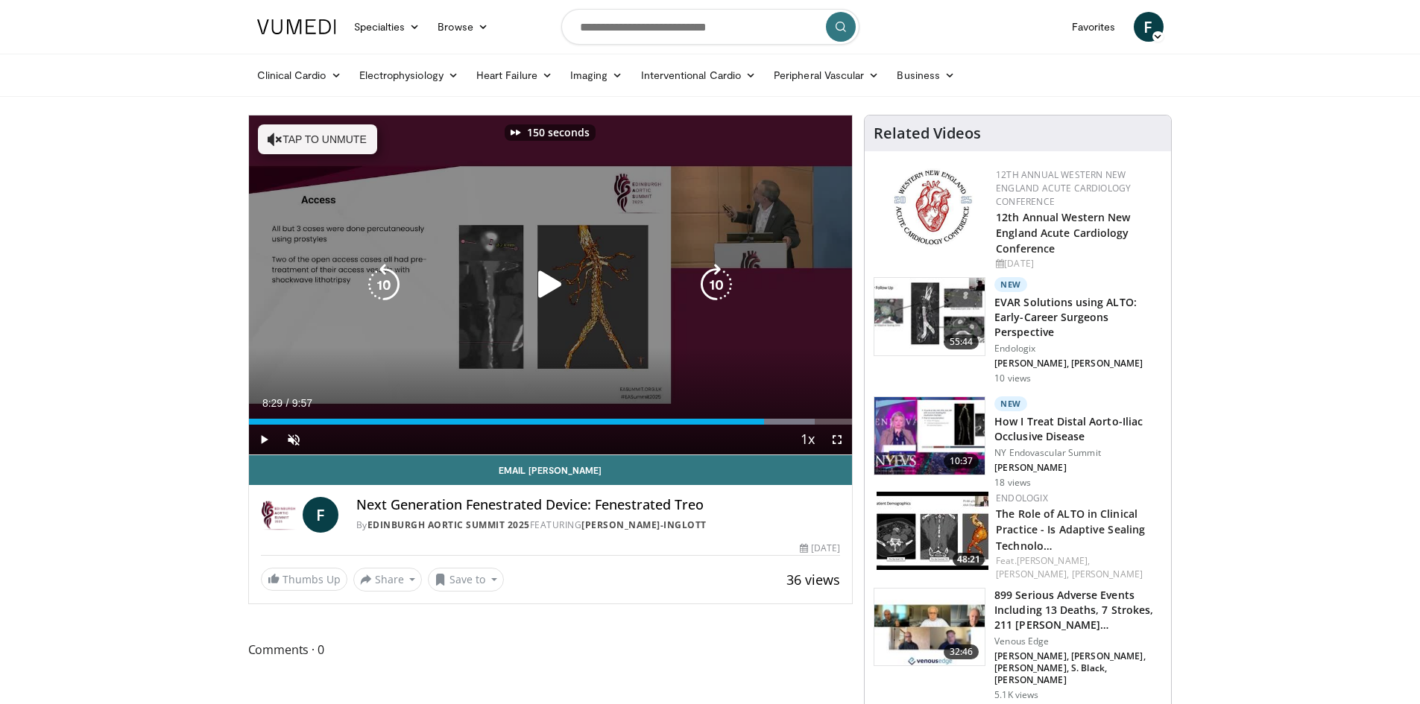
click at [726, 282] on icon "Video Player" at bounding box center [716, 285] width 42 height 42
click at [717, 288] on icon "Video Player" at bounding box center [716, 285] width 42 height 42
